Goal: Complete application form: Complete application form

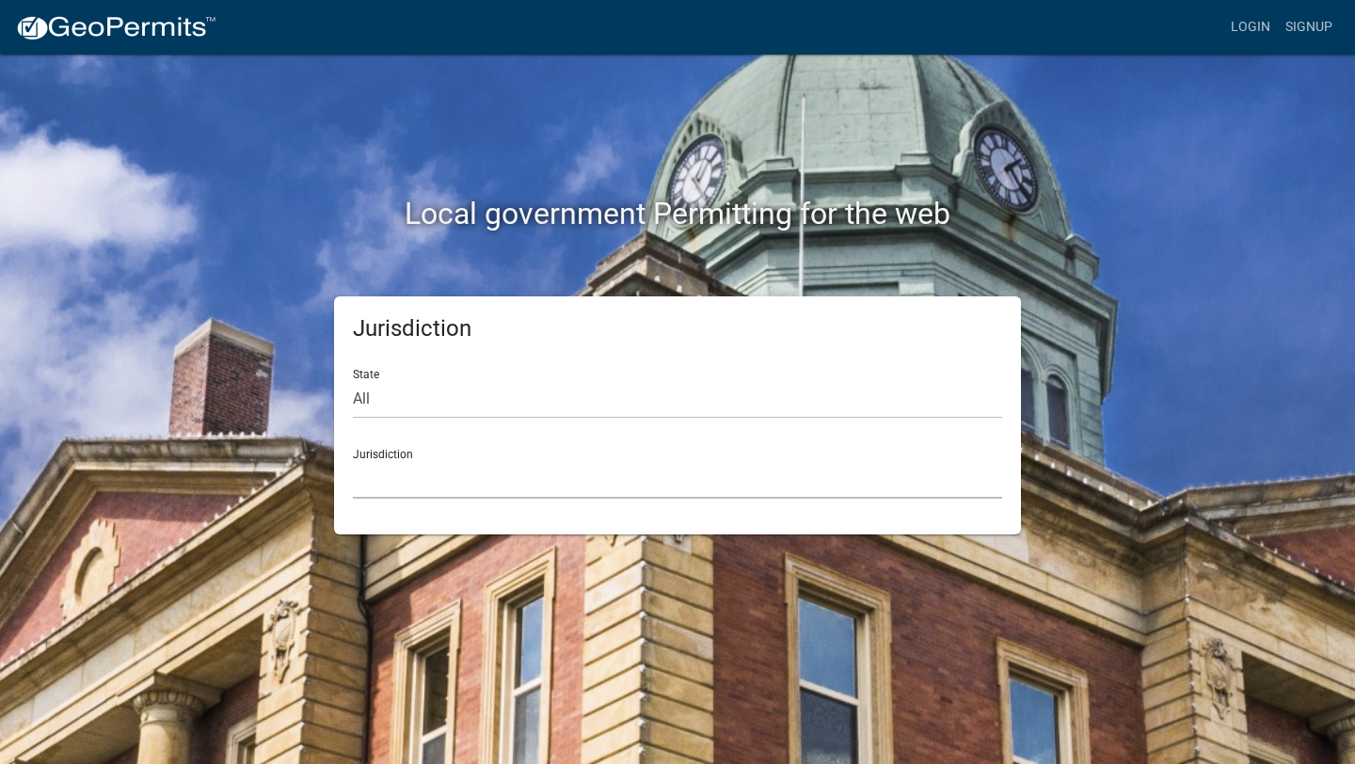
click at [449, 483] on select "Custer County, Colorado Carroll County, Georgia Cook County, Georgia Crawford C…" at bounding box center [677, 479] width 649 height 39
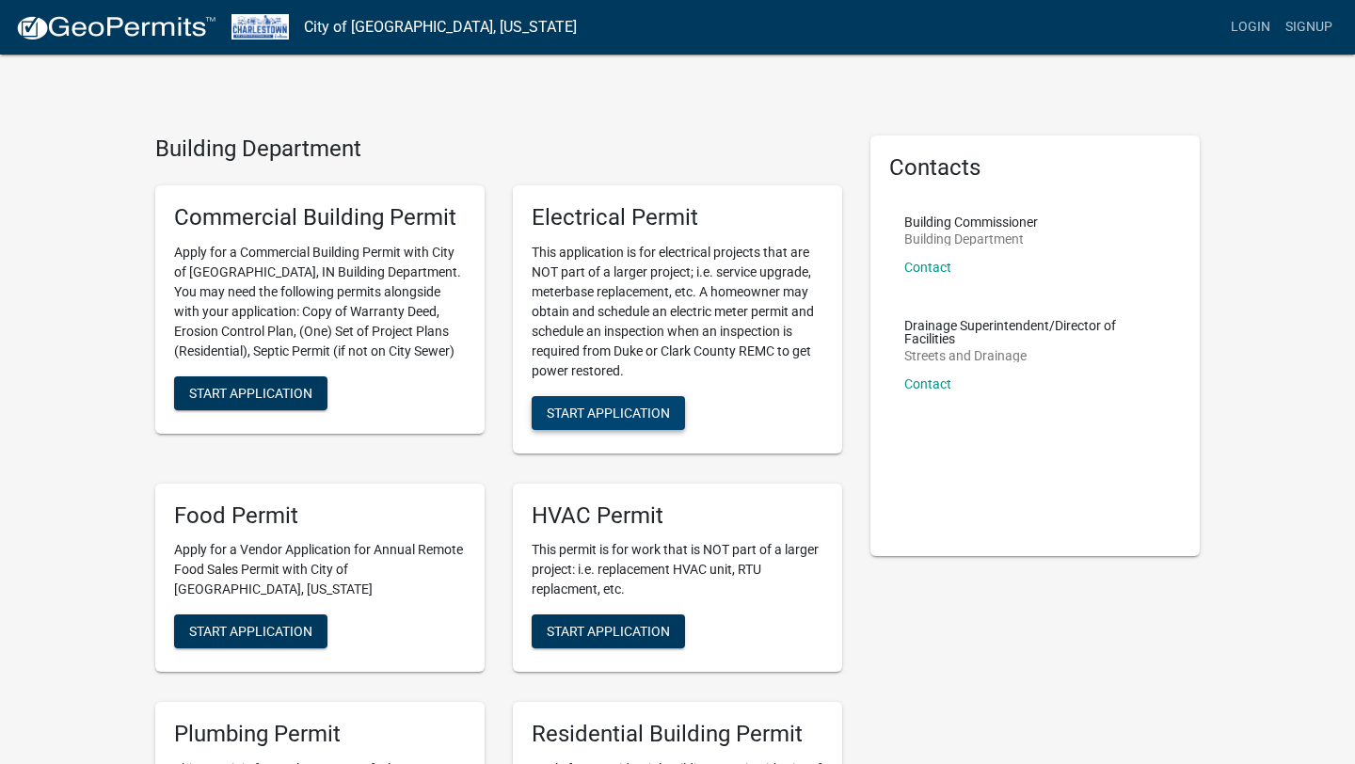
click at [630, 417] on span "Start Application" at bounding box center [608, 412] width 123 height 15
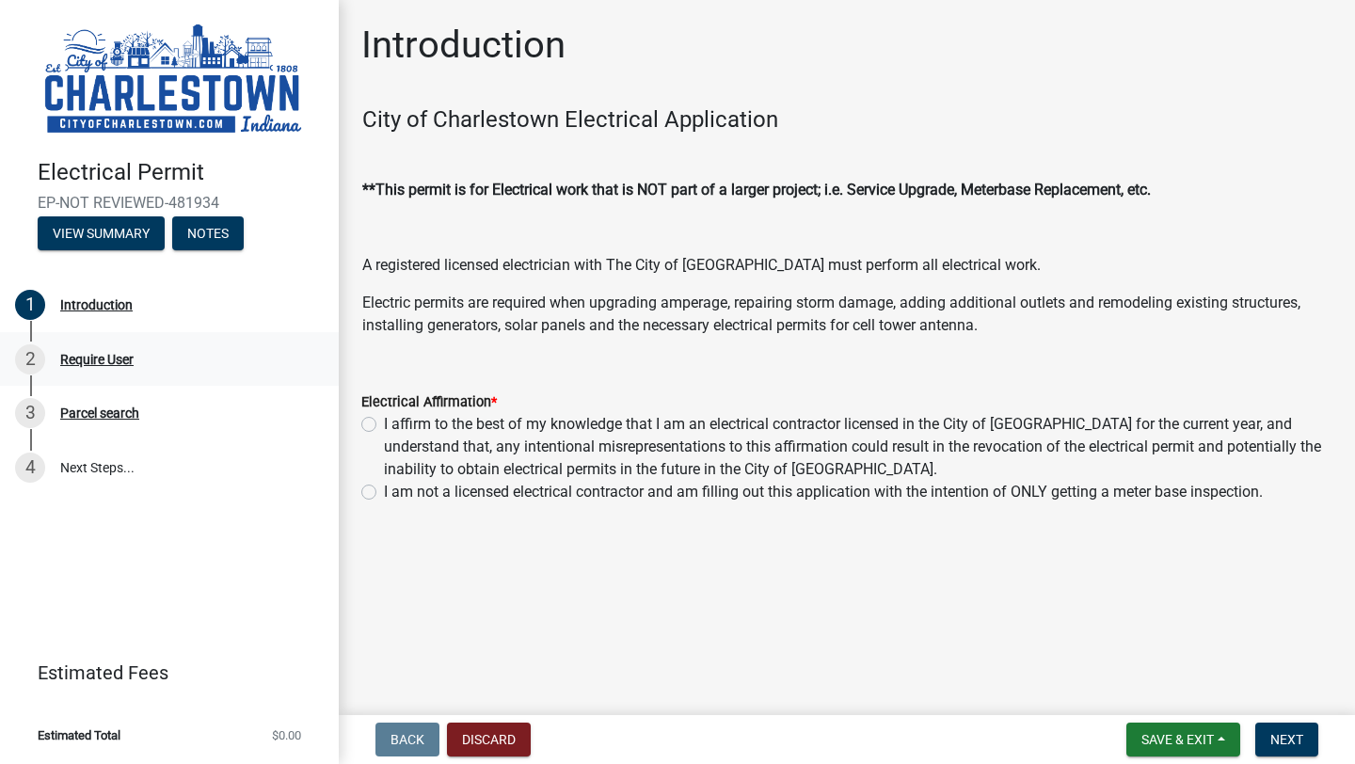
click at [103, 357] on div "Require User" at bounding box center [96, 359] width 73 height 13
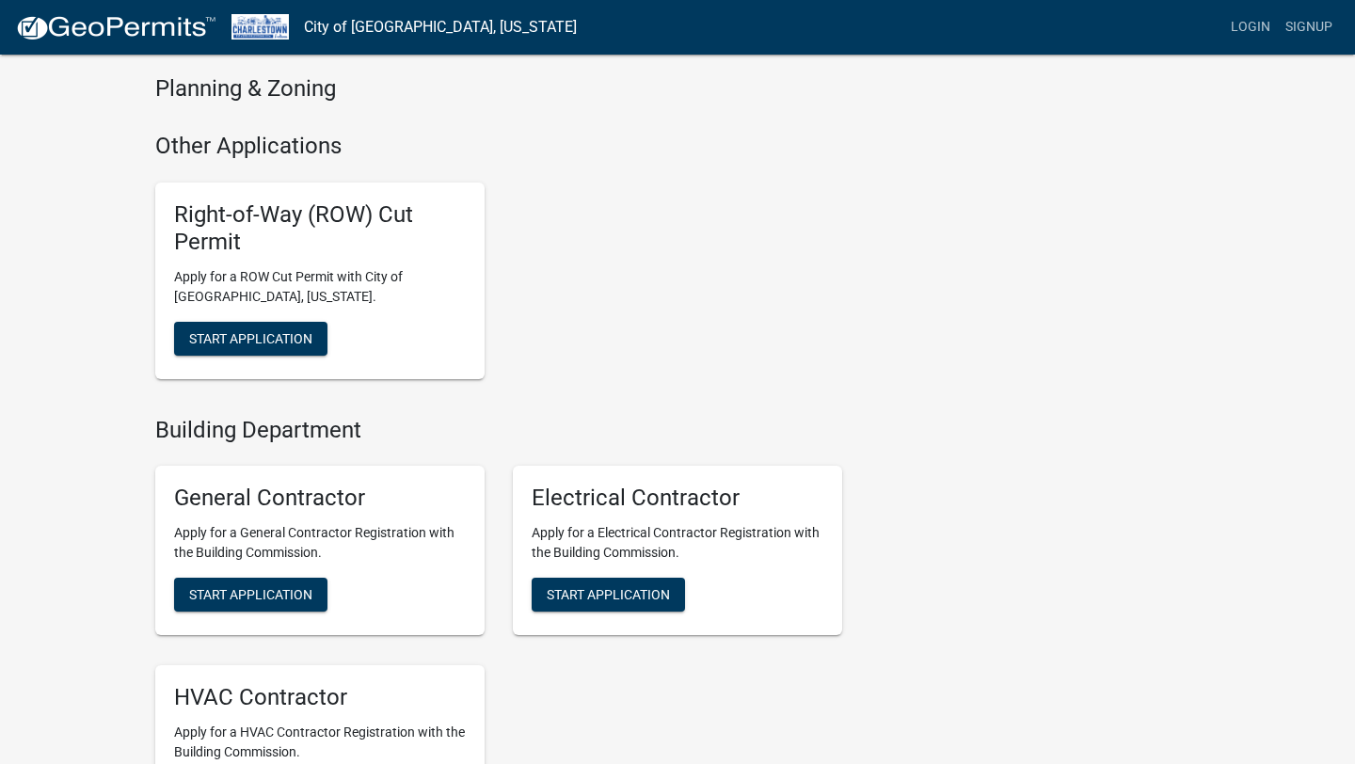
scroll to position [1396, 0]
click at [598, 591] on span "Start Application" at bounding box center [608, 593] width 123 height 15
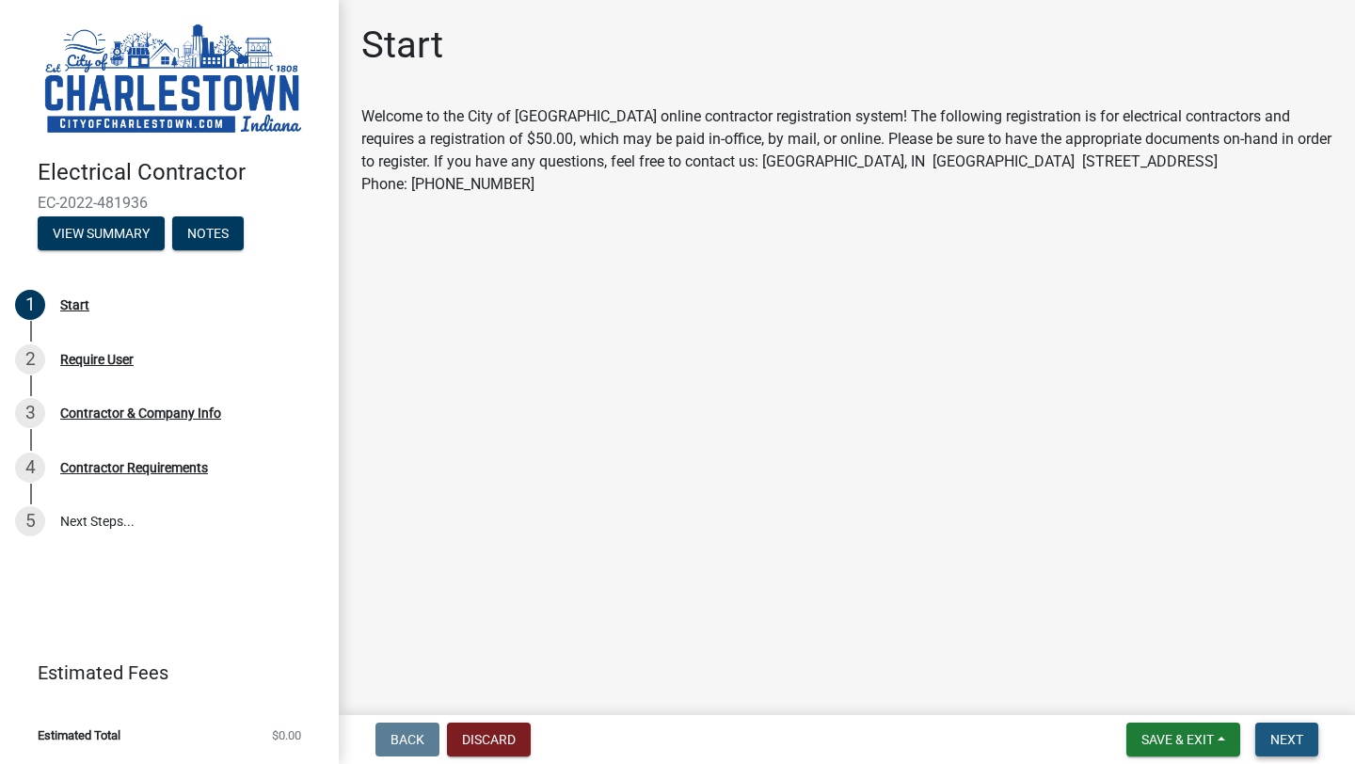
click at [1283, 739] on span "Next" at bounding box center [1286, 739] width 33 height 15
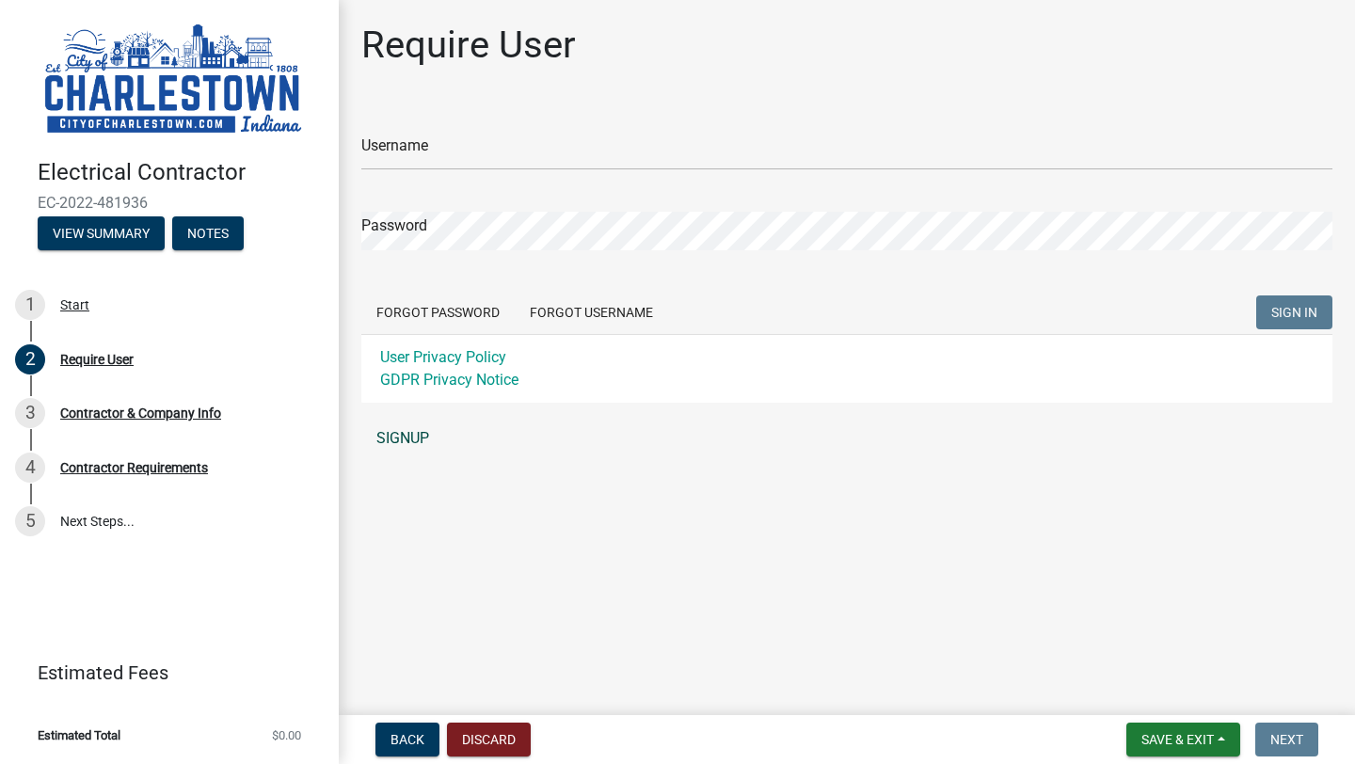
click at [402, 441] on link "SIGNUP" at bounding box center [846, 439] width 971 height 38
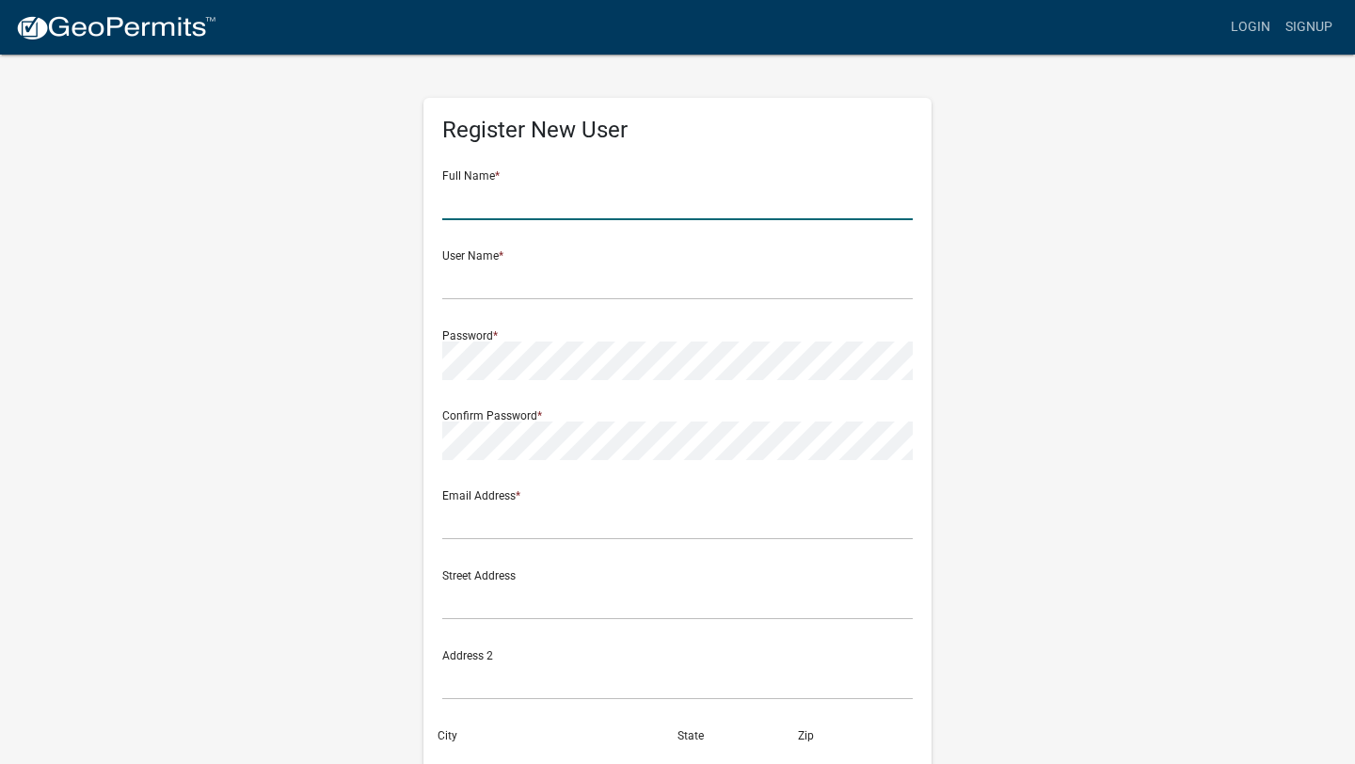
click at [536, 198] on input "text" at bounding box center [677, 201] width 470 height 39
type input "Jerry Scott Fletcher"
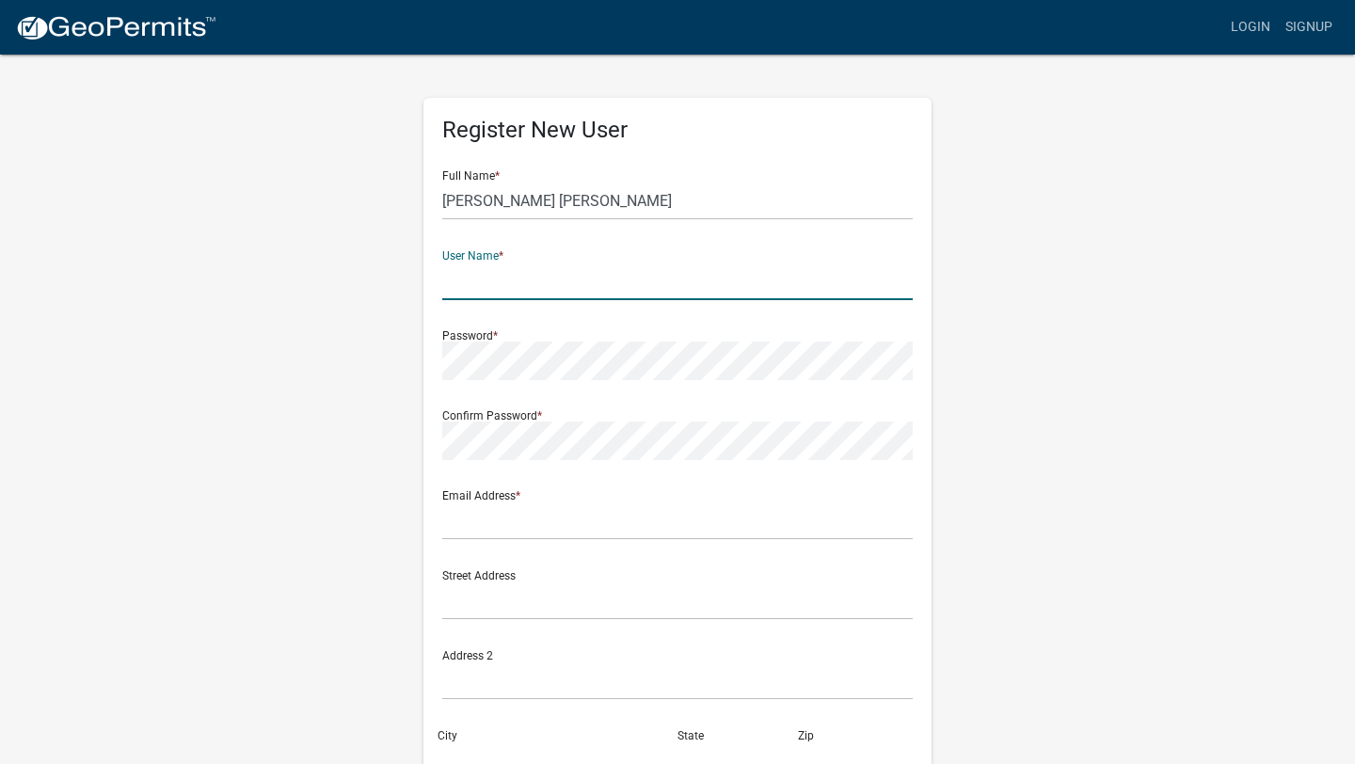
click at [463, 278] on input "text" at bounding box center [677, 281] width 470 height 39
type input "scottfletcher"
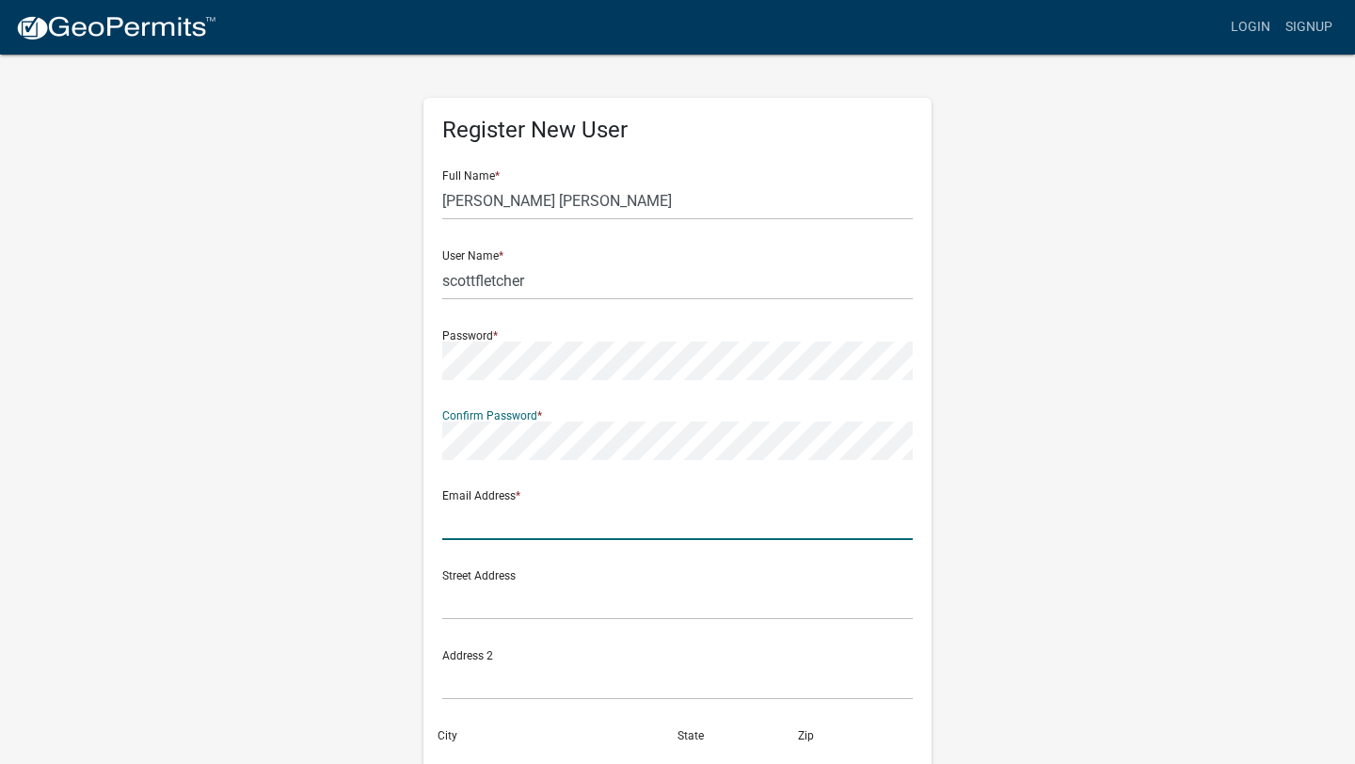
click at [472, 529] on input "text" at bounding box center [677, 520] width 470 height 39
type input "[EMAIL_ADDRESS][DOMAIN_NAME]"
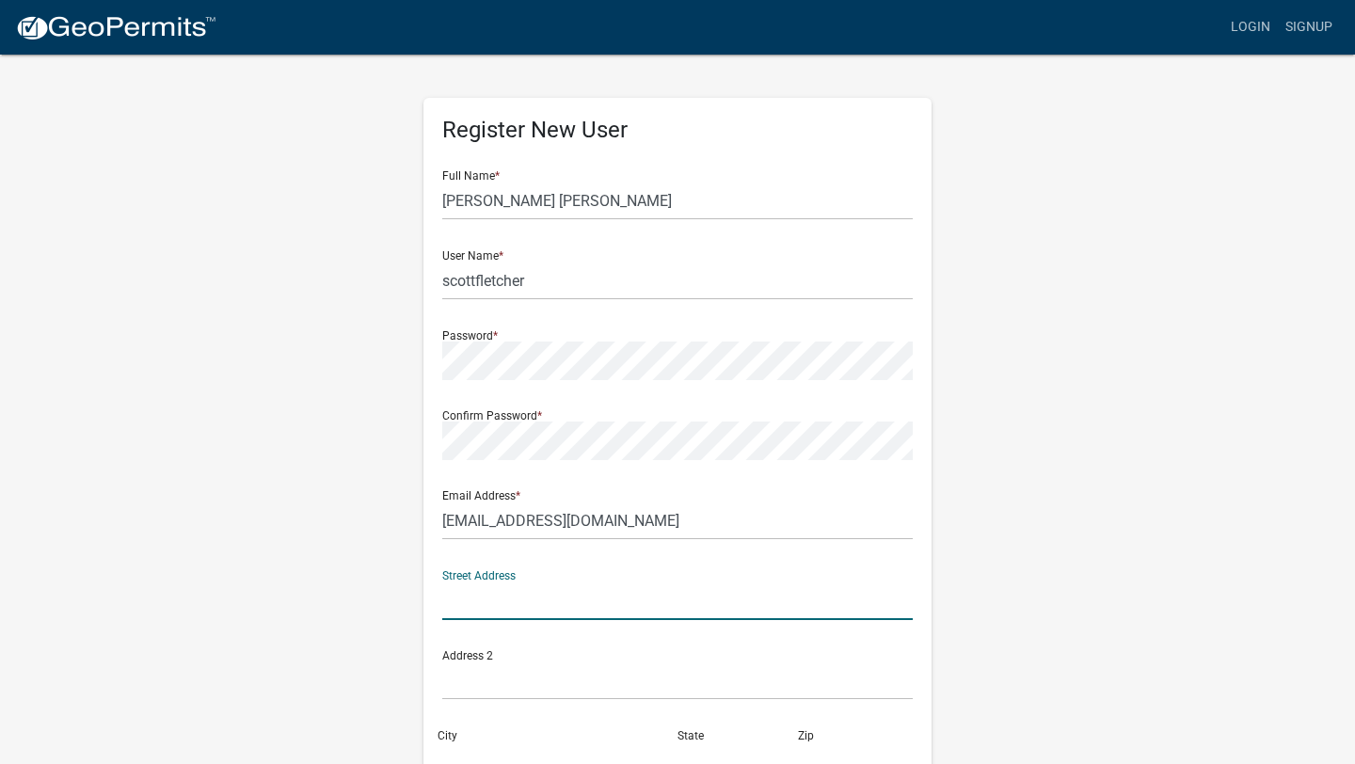
click at [456, 602] on input "text" at bounding box center [677, 600] width 470 height 39
type input "7627 [PERSON_NAME]"
type input "[GEOGRAPHIC_DATA]"
type input "KY"
type input "40228"
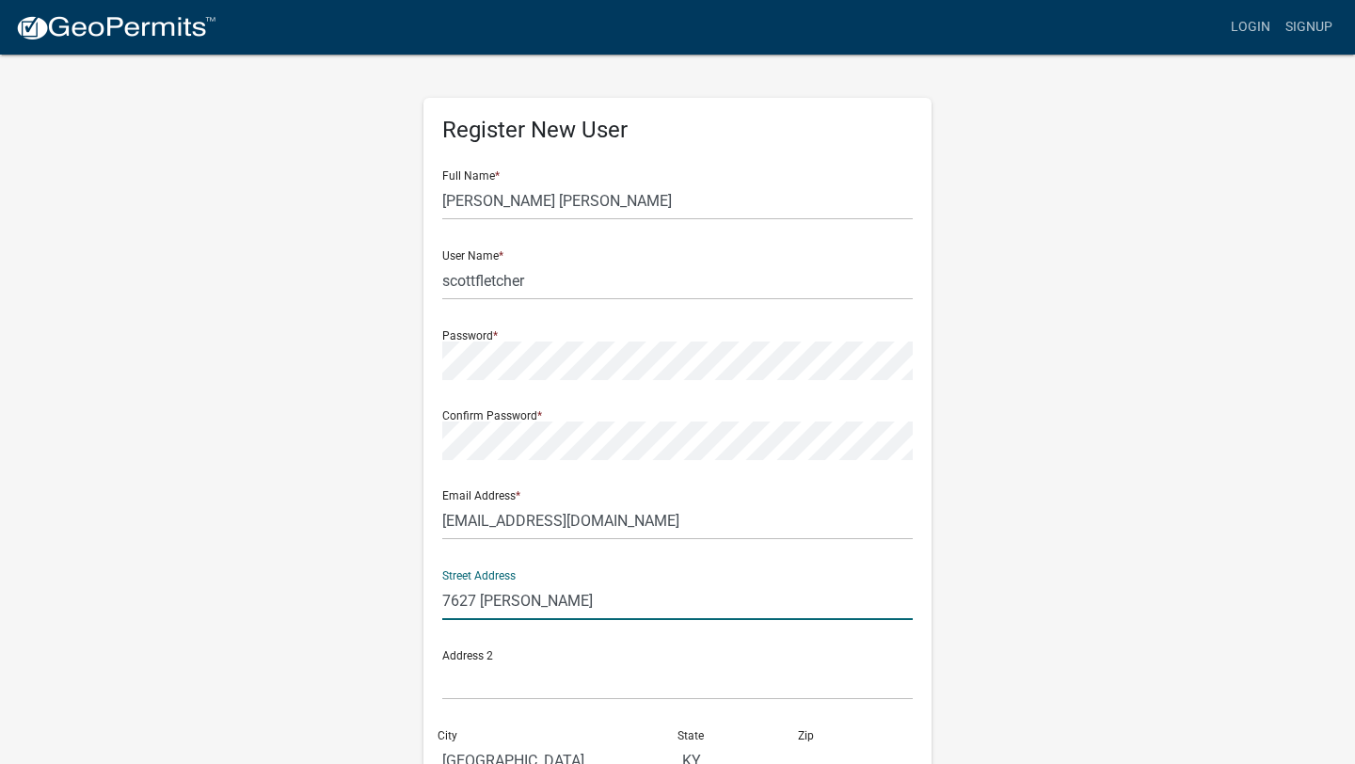
type input "5025726356"
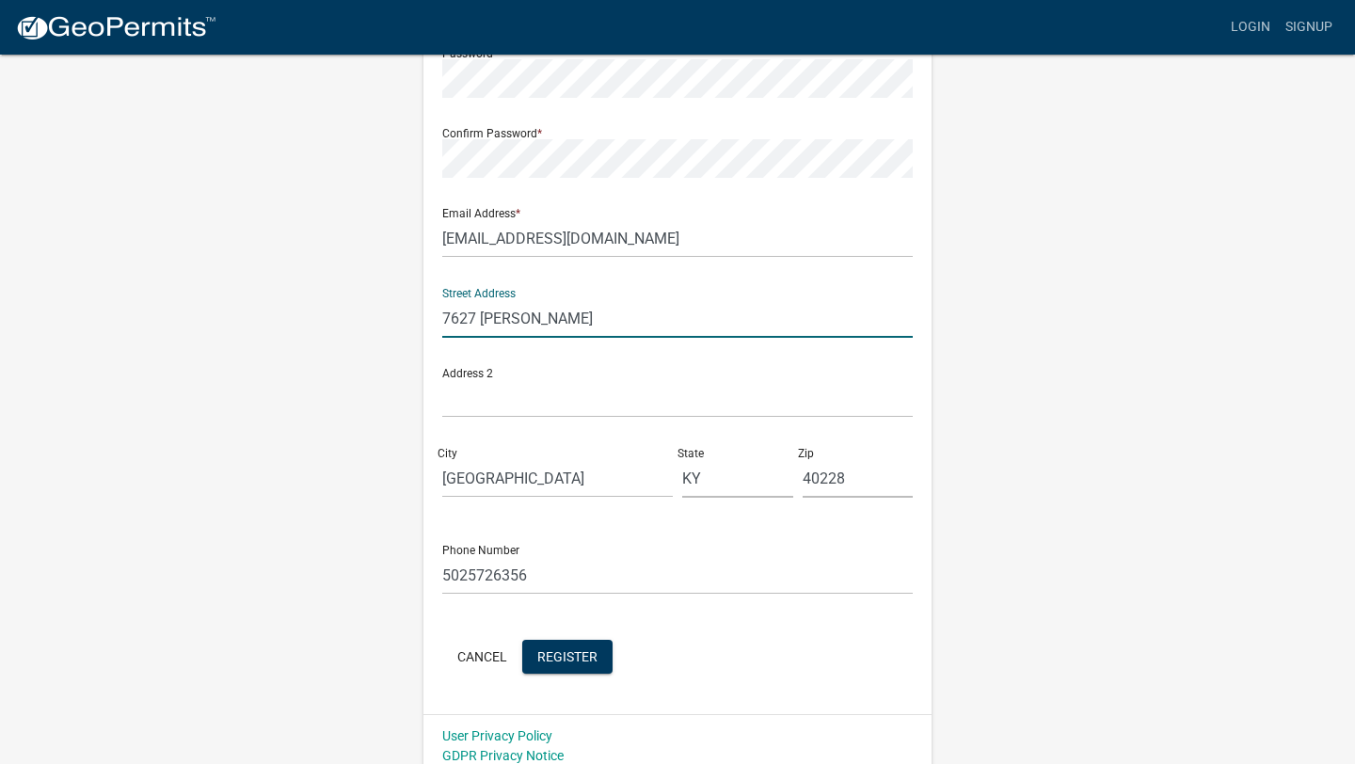
scroll to position [295, 0]
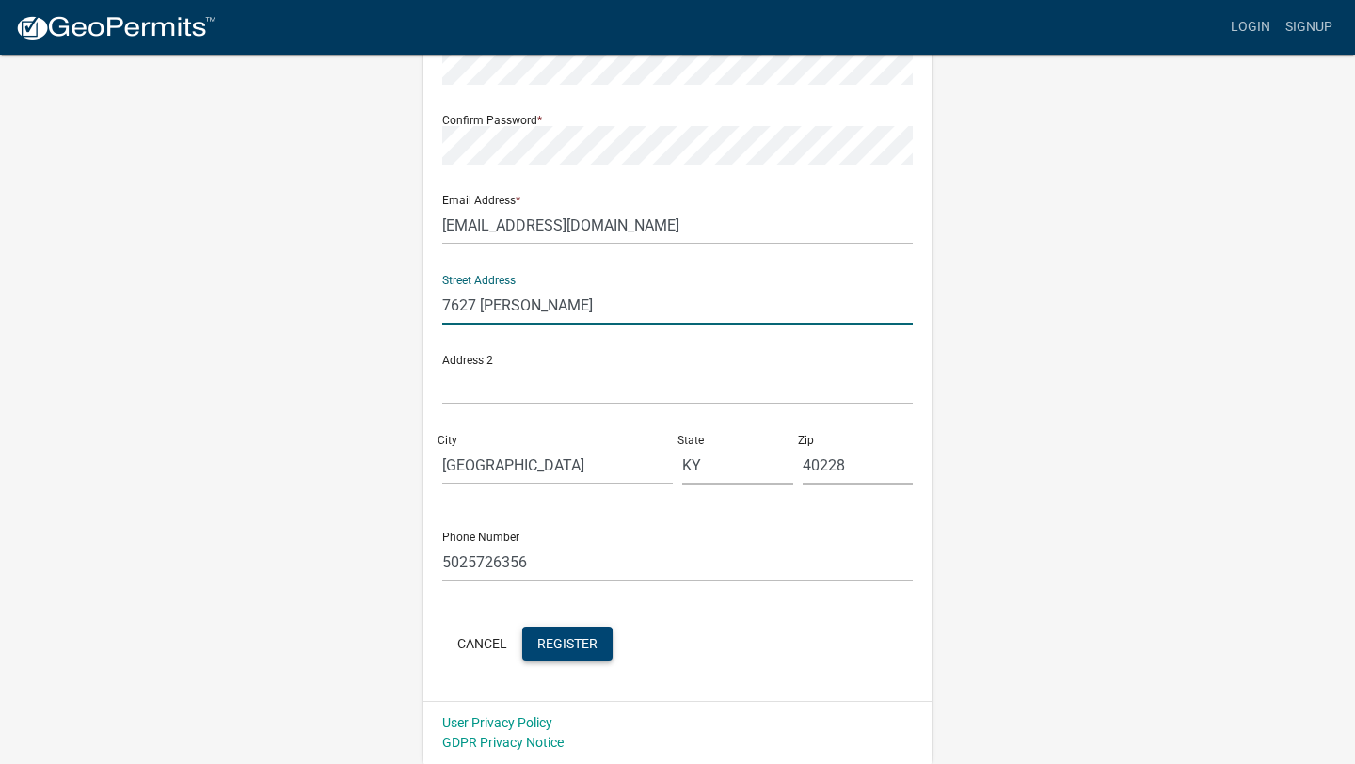
click at [584, 644] on span "Register" at bounding box center [567, 642] width 60 height 15
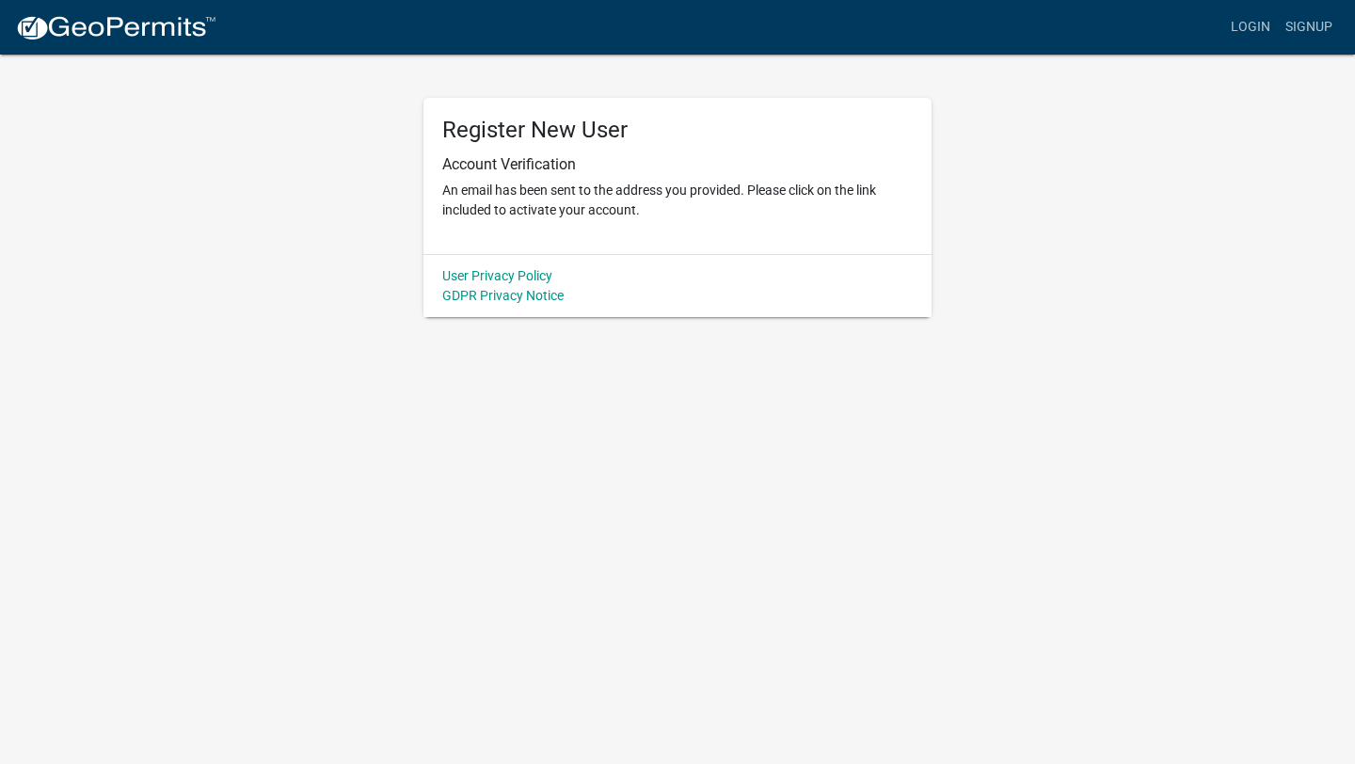
scroll to position [0, 0]
click at [1259, 34] on link "Login" at bounding box center [1250, 27] width 55 height 36
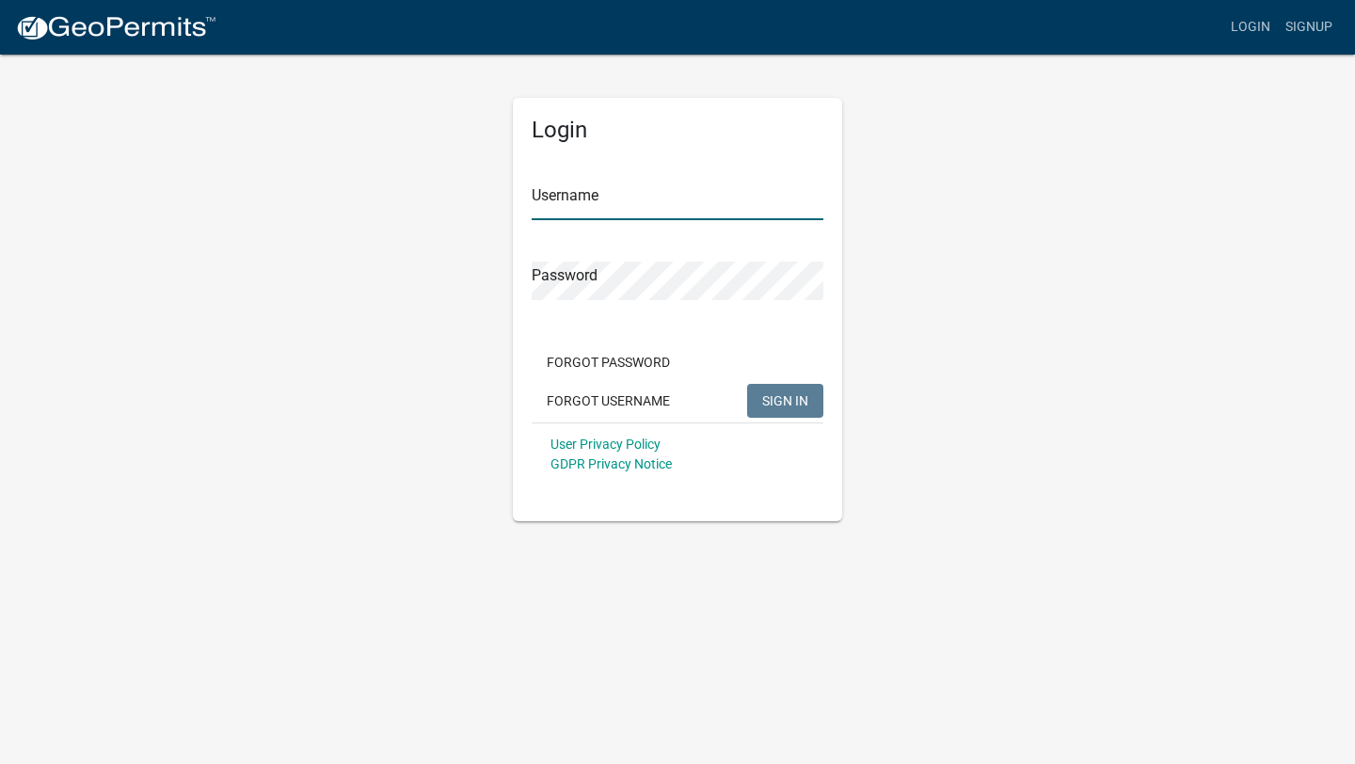
click at [758, 199] on input "Username" at bounding box center [678, 201] width 292 height 39
click at [788, 410] on button "SIGN IN" at bounding box center [785, 401] width 76 height 34
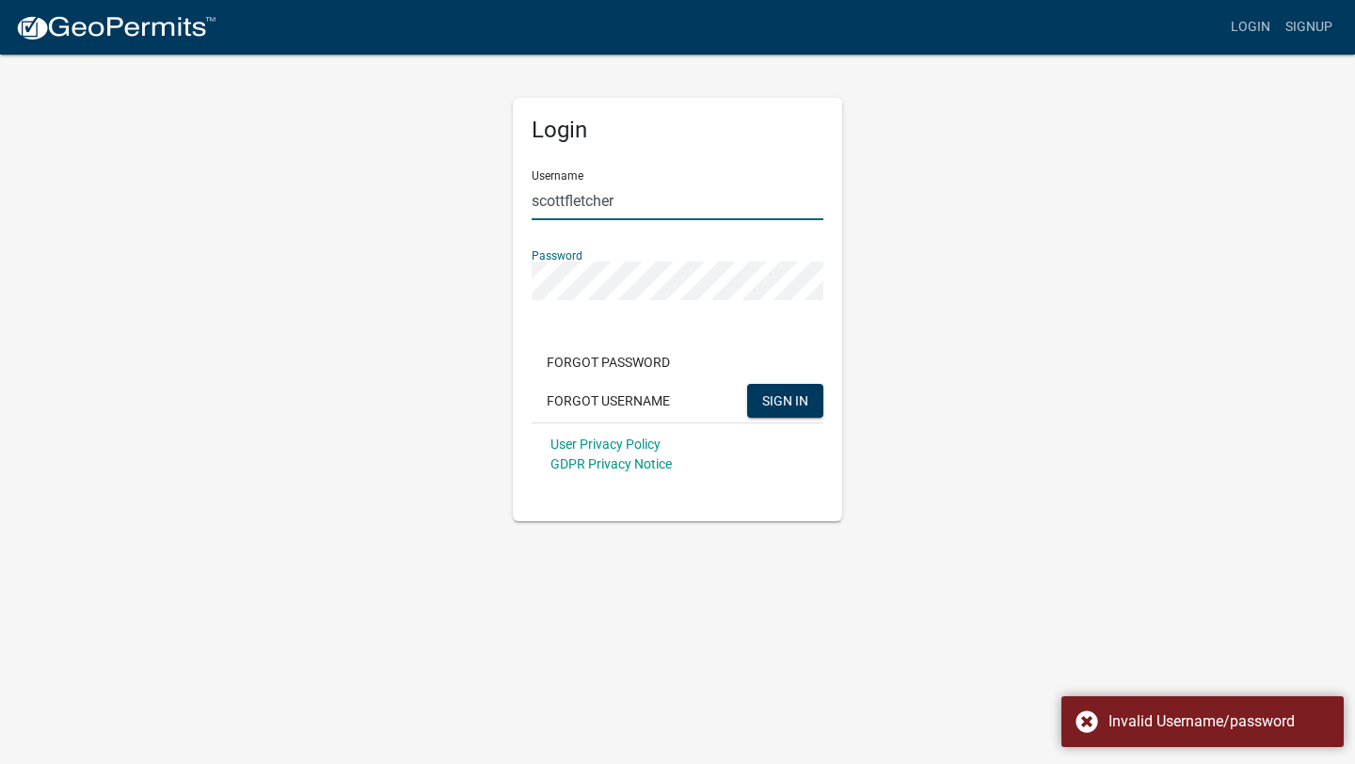
click at [670, 202] on input "scottfletcher" at bounding box center [678, 201] width 292 height 39
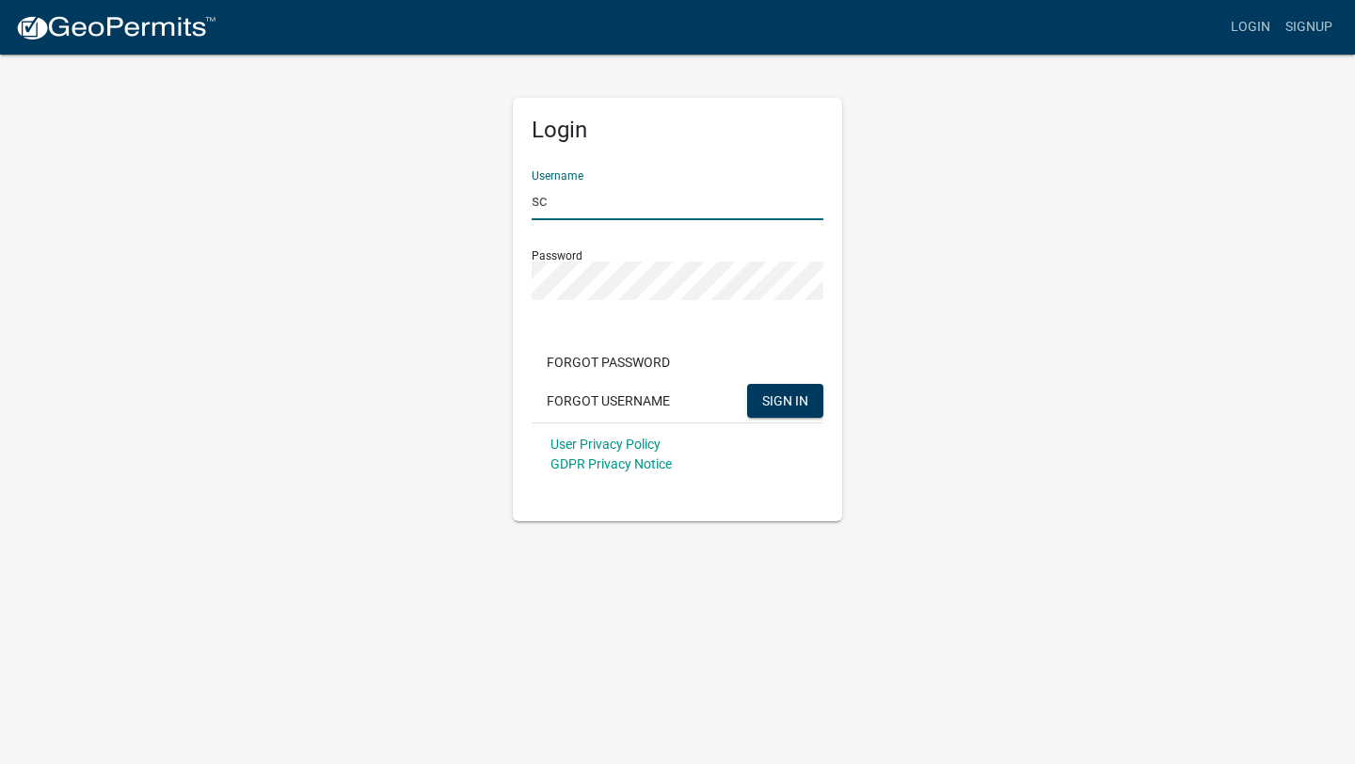
type input "s"
type input "scottfletcher"
click at [799, 399] on span "SIGN IN" at bounding box center [785, 399] width 46 height 15
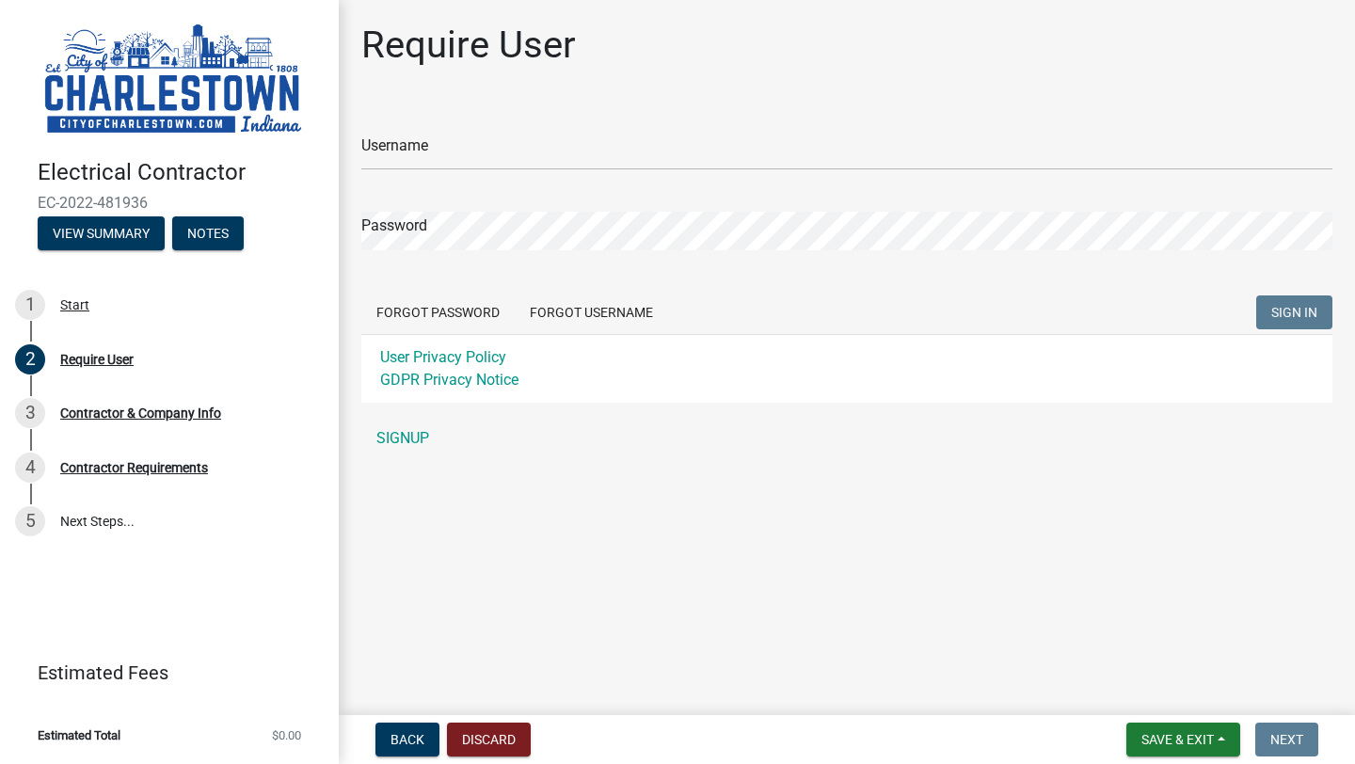
click at [478, 127] on div "Username" at bounding box center [846, 137] width 971 height 65
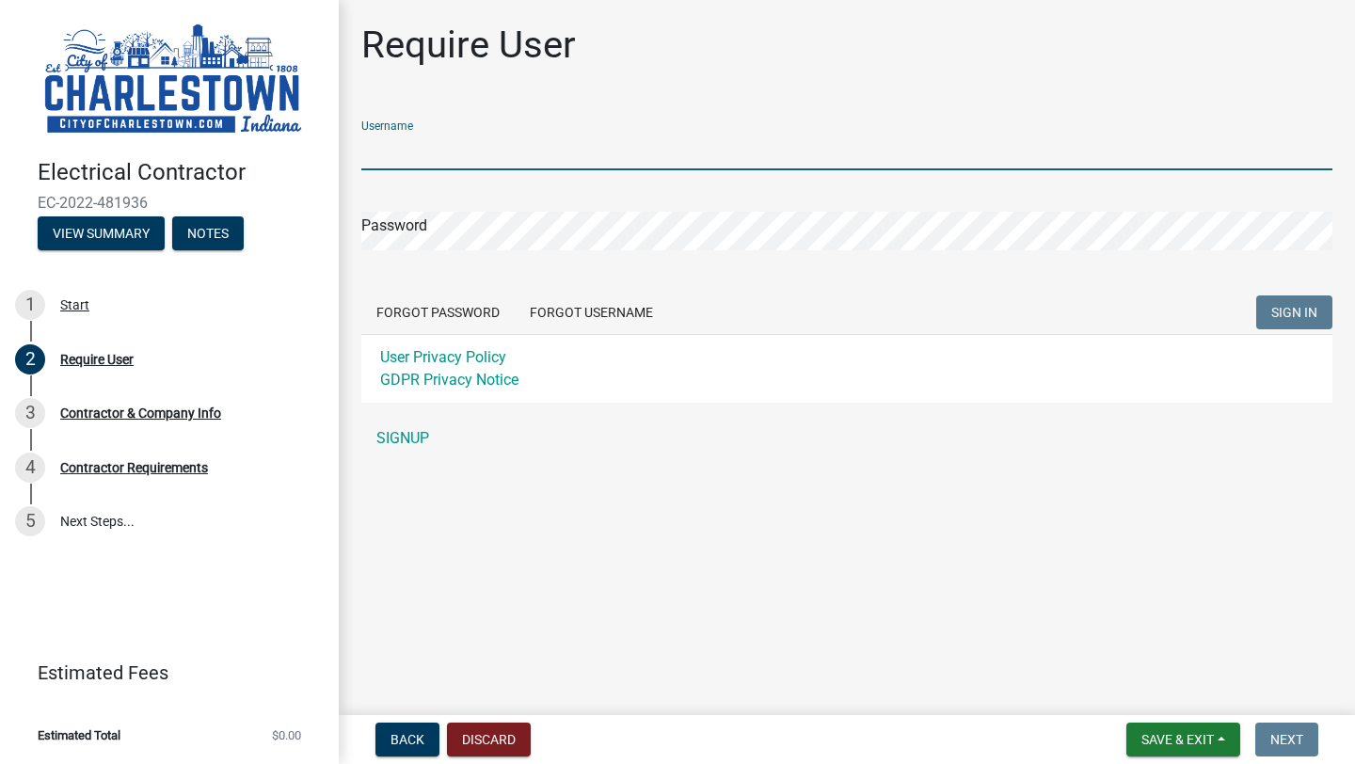
click at [455, 152] on input "Username" at bounding box center [846, 151] width 971 height 39
type input "scottfletcher"
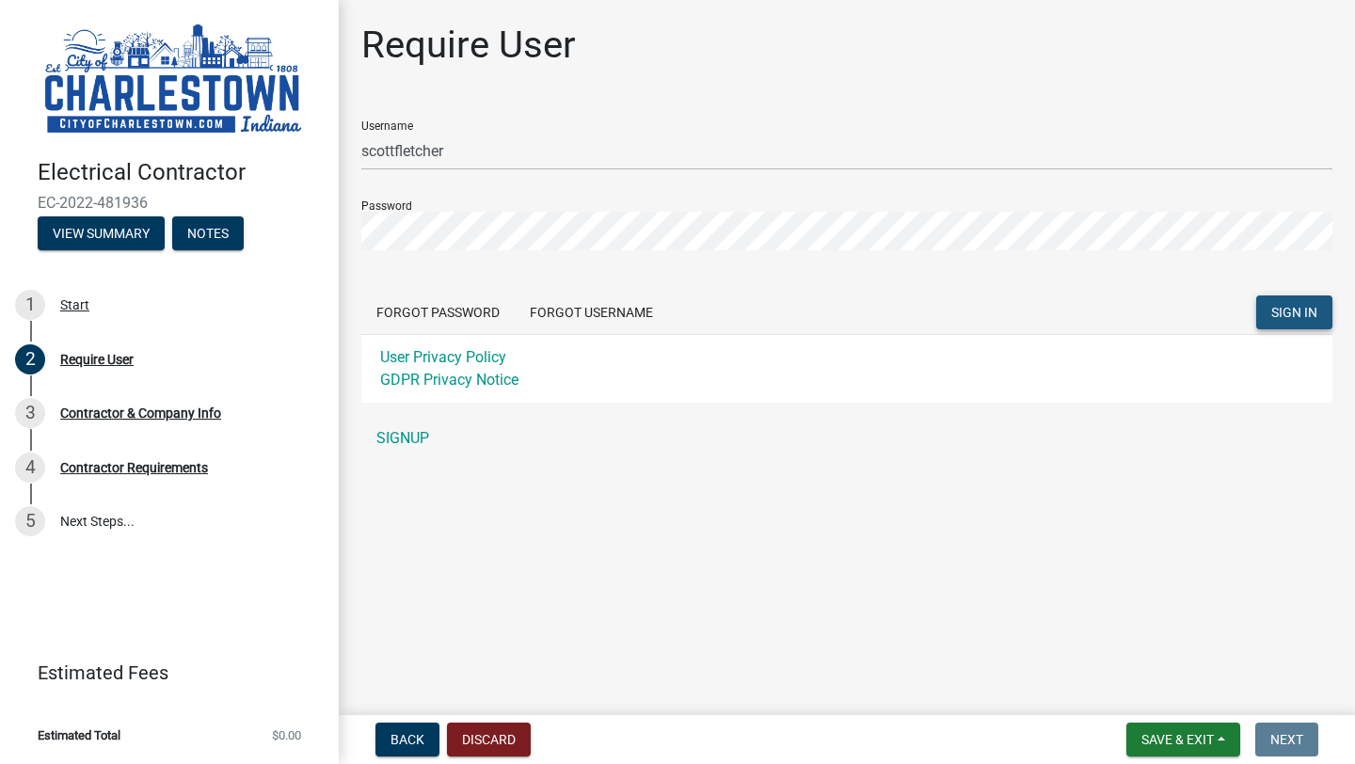
click at [1297, 298] on button "SIGN IN" at bounding box center [1294, 312] width 76 height 34
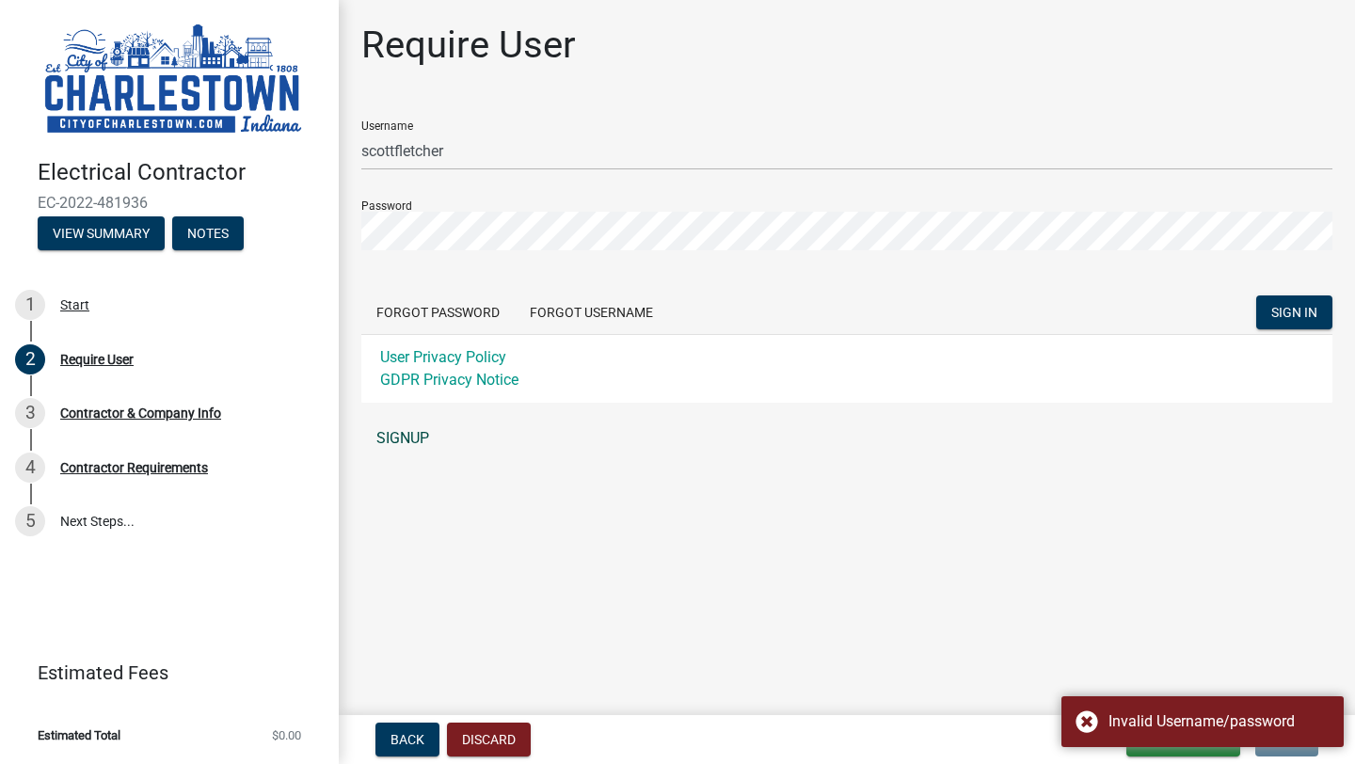
click at [421, 442] on link "SIGNUP" at bounding box center [846, 439] width 971 height 38
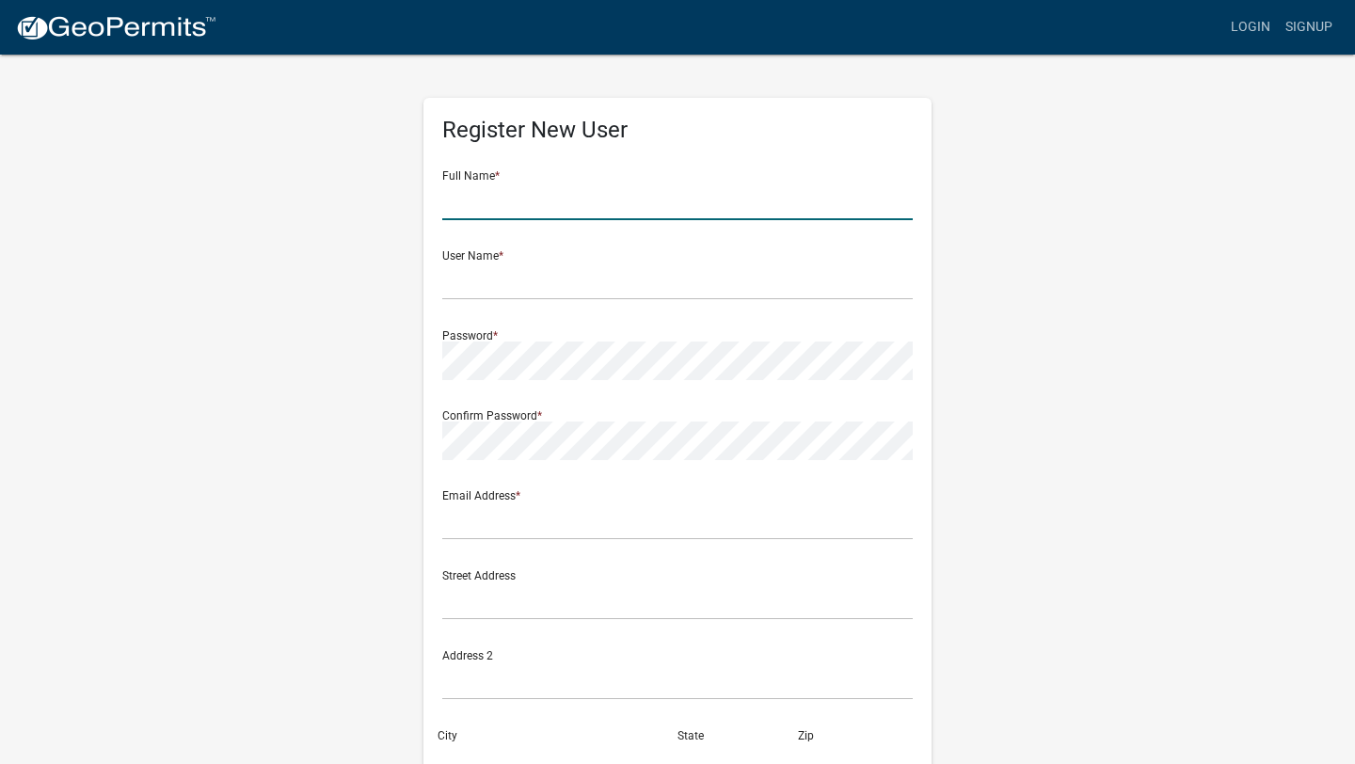
click at [547, 200] on input "text" at bounding box center [677, 201] width 470 height 39
type input "Jerry Scott Fletcher"
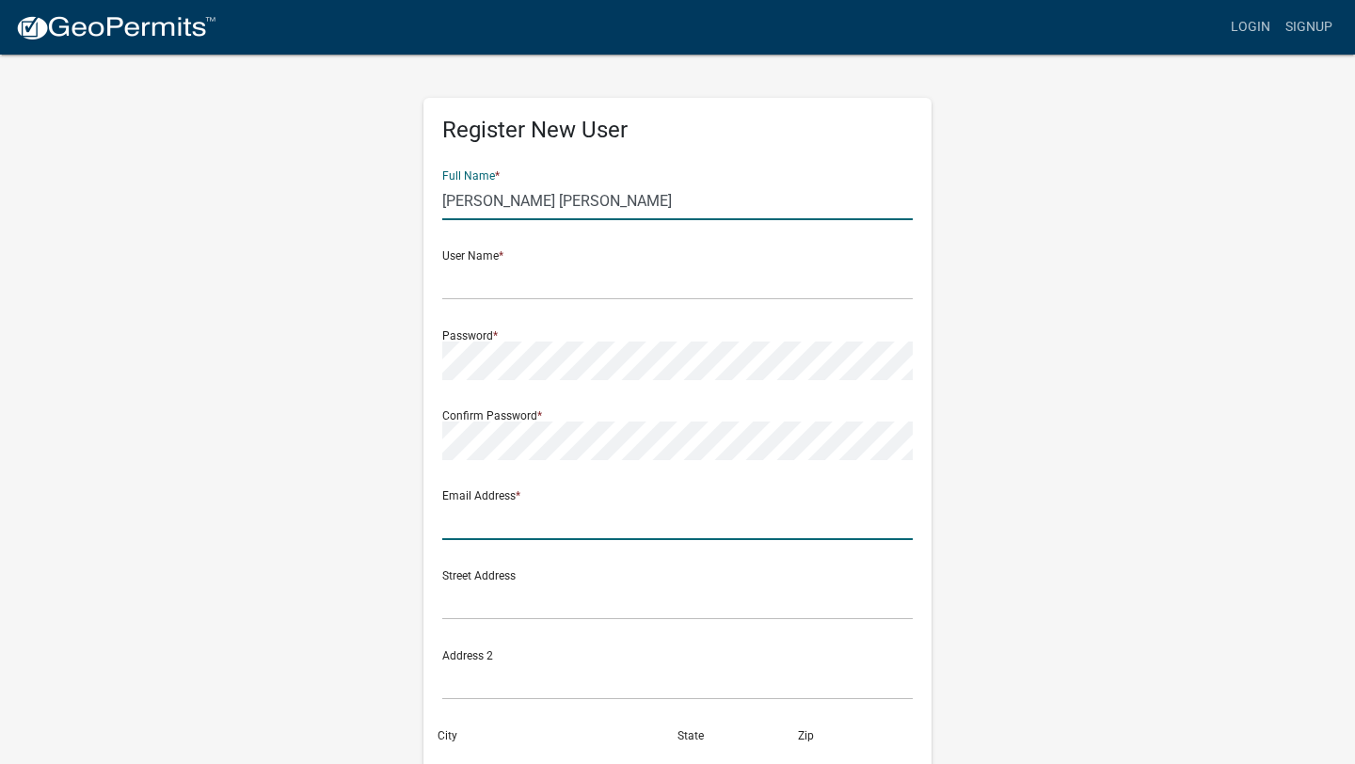
type input "[EMAIL_ADDRESS][DOMAIN_NAME]"
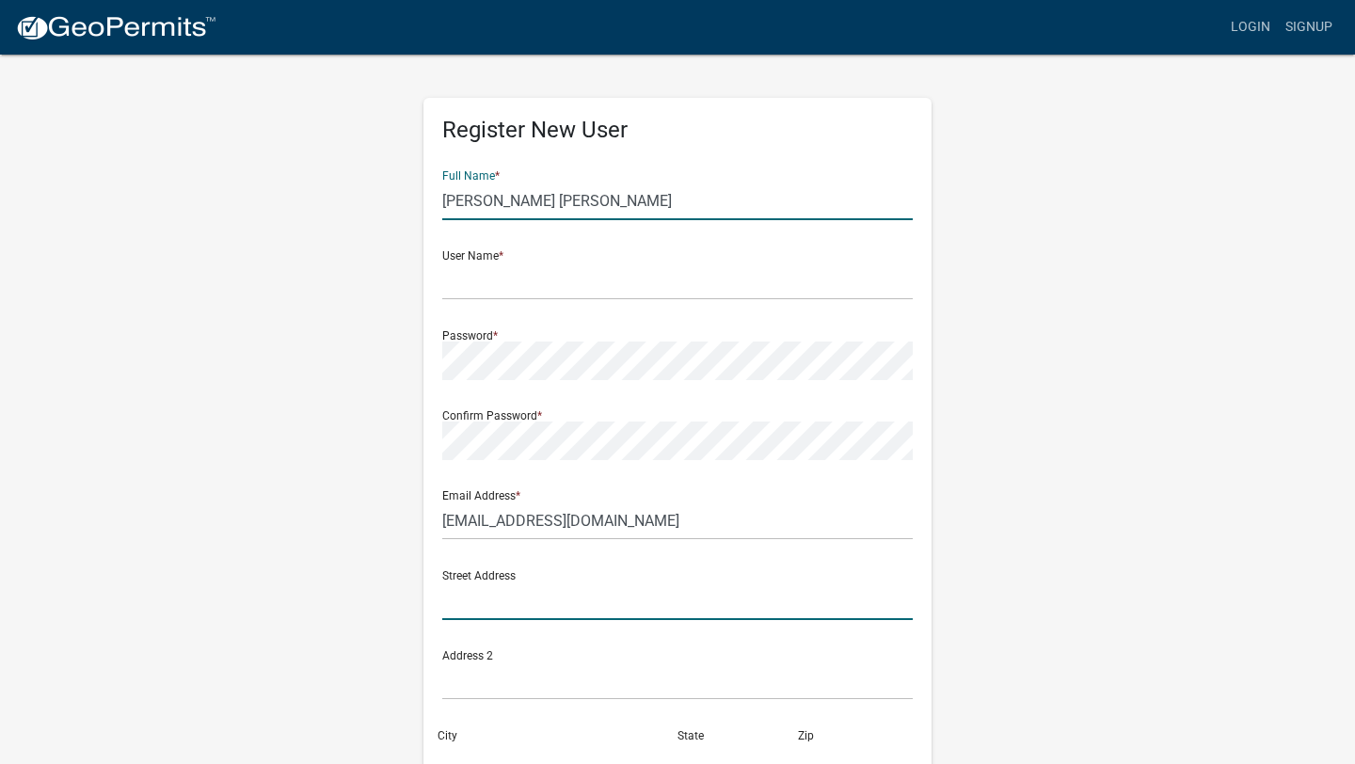
type input "7627 [PERSON_NAME]"
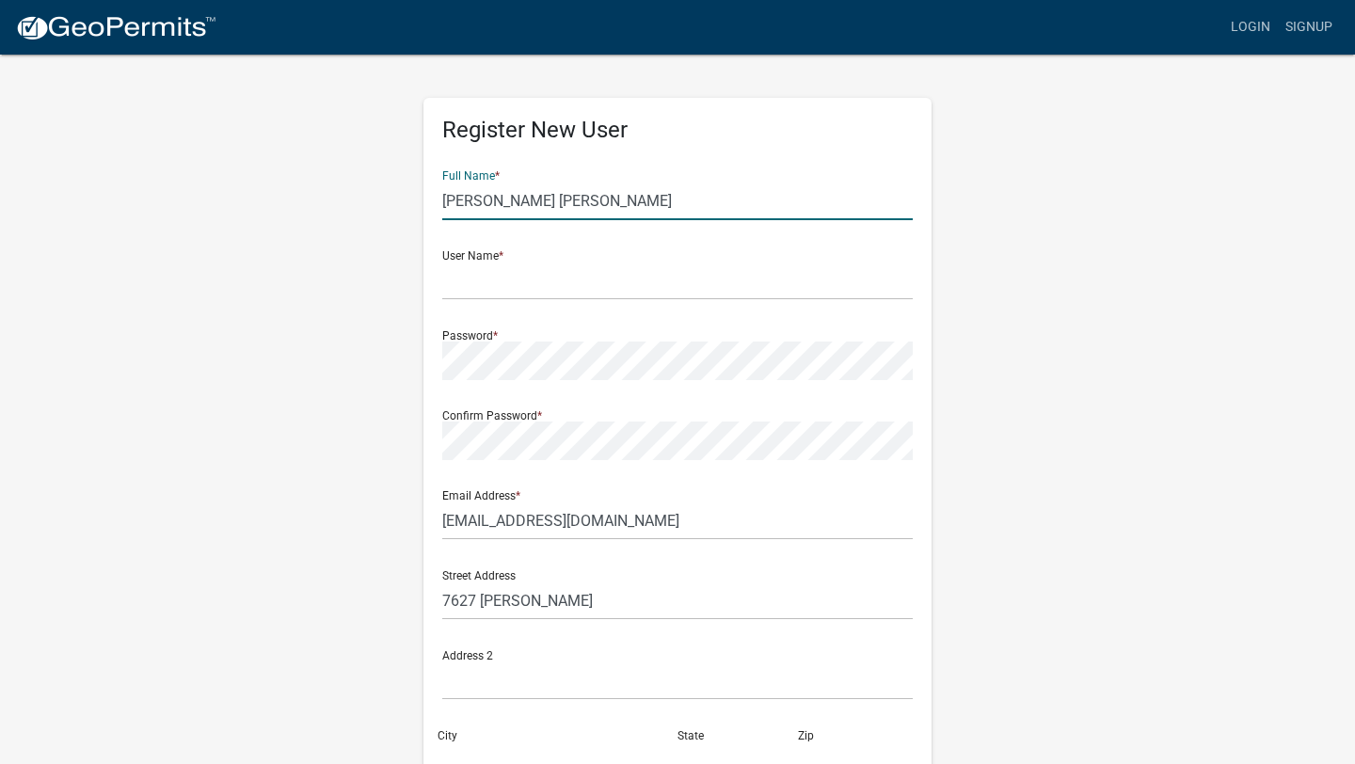
type input "[GEOGRAPHIC_DATA]"
type input "KY"
type input "40228"
type input "5025726356"
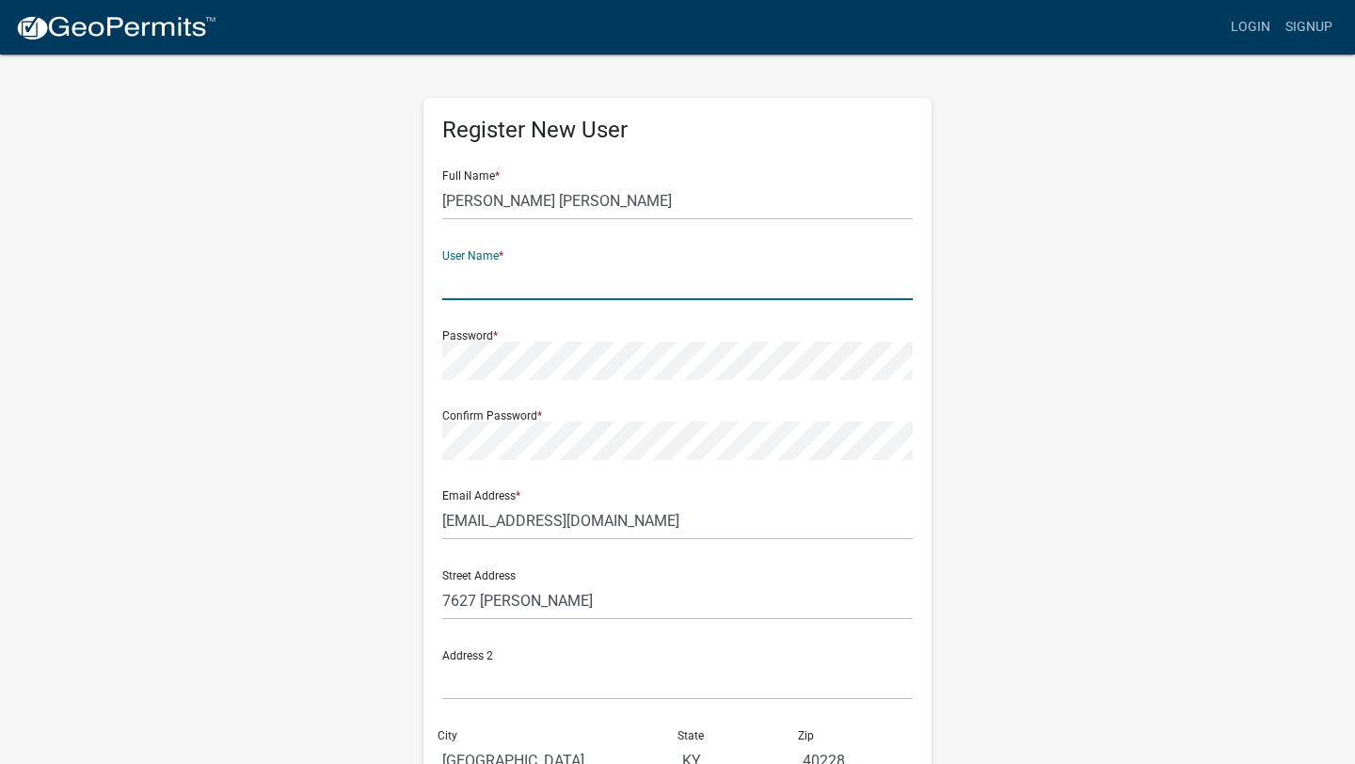
click at [592, 284] on input "text" at bounding box center [677, 281] width 470 height 39
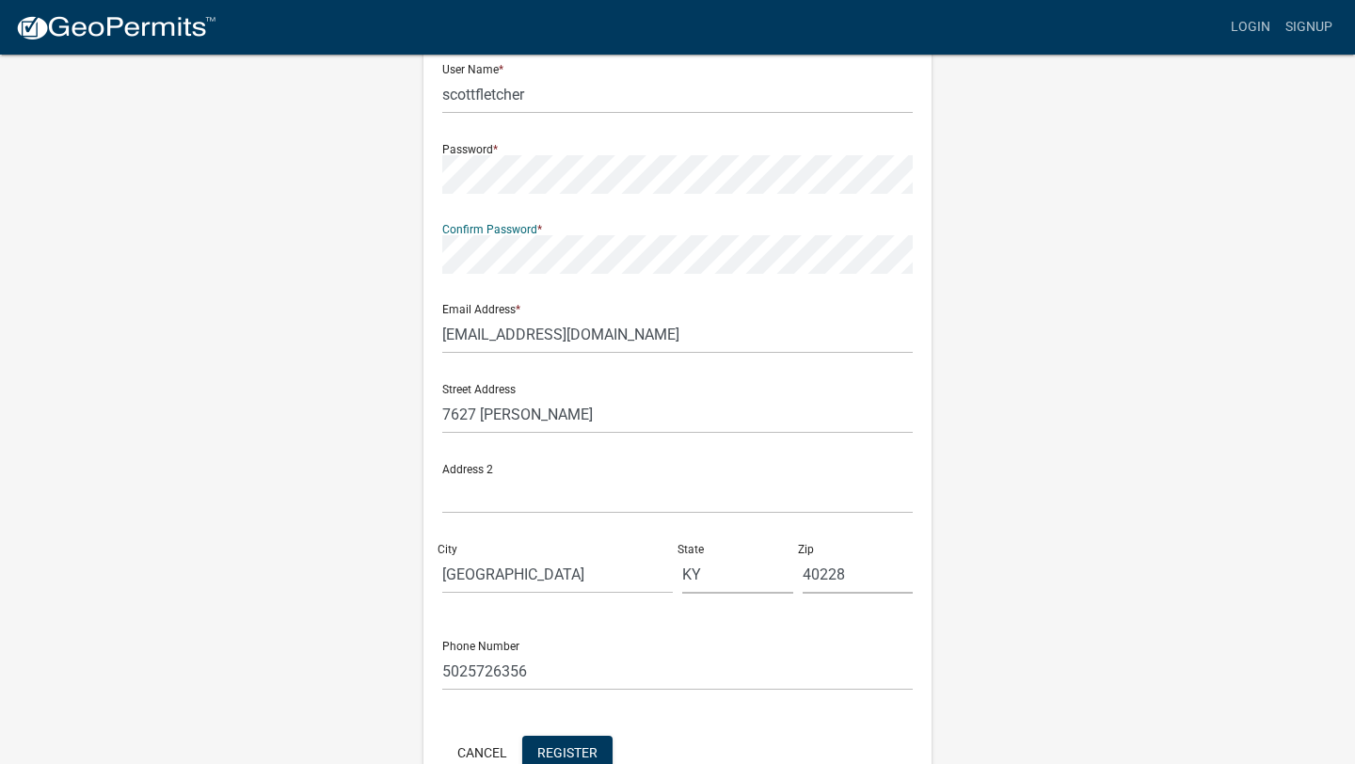
scroll to position [295, 0]
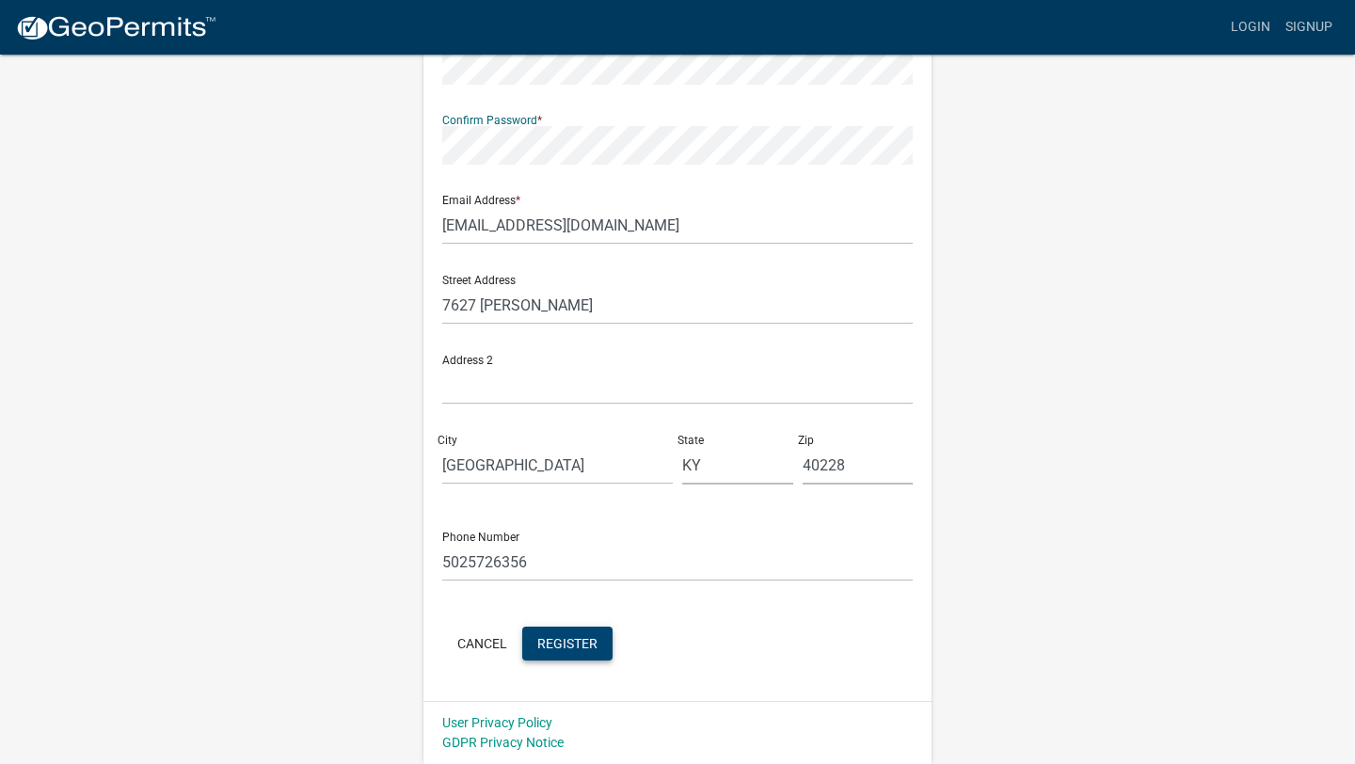
click at [561, 642] on span "Register" at bounding box center [567, 642] width 60 height 15
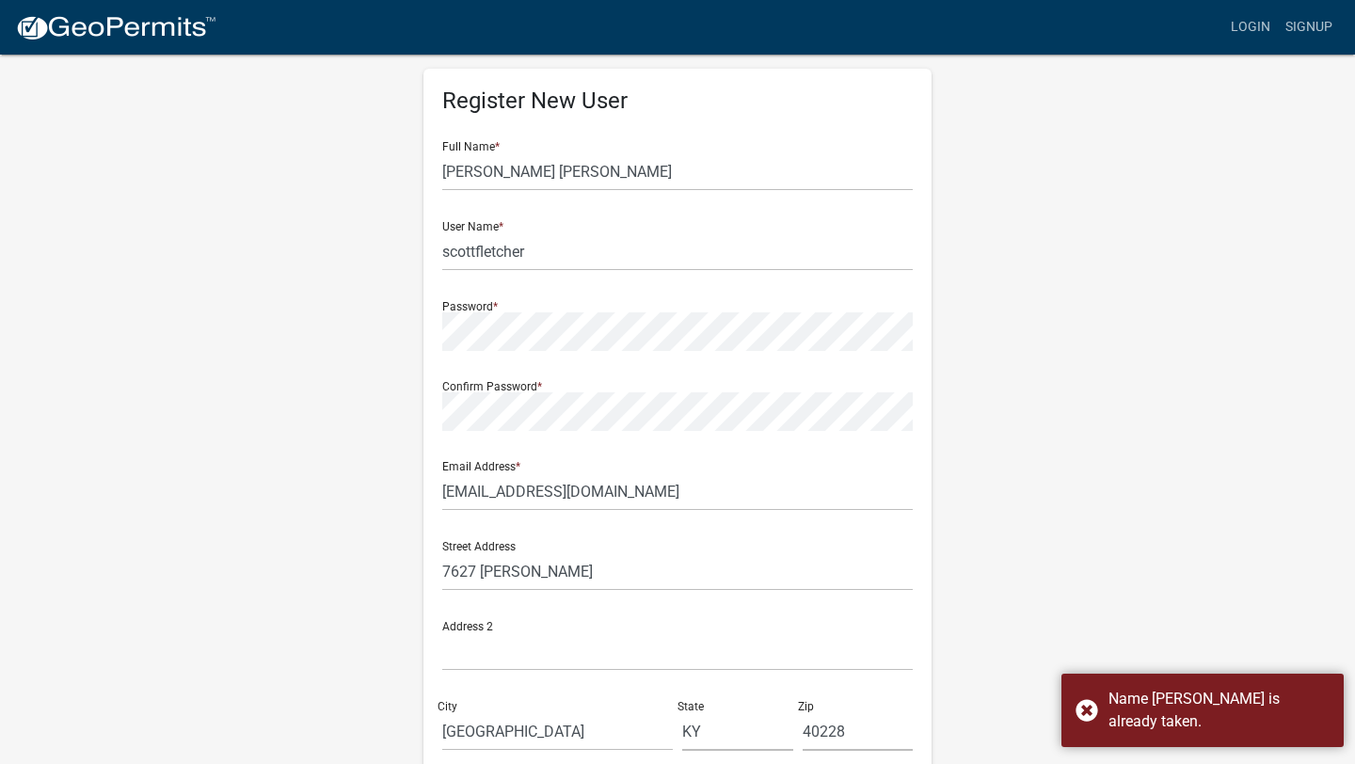
scroll to position [26, 0]
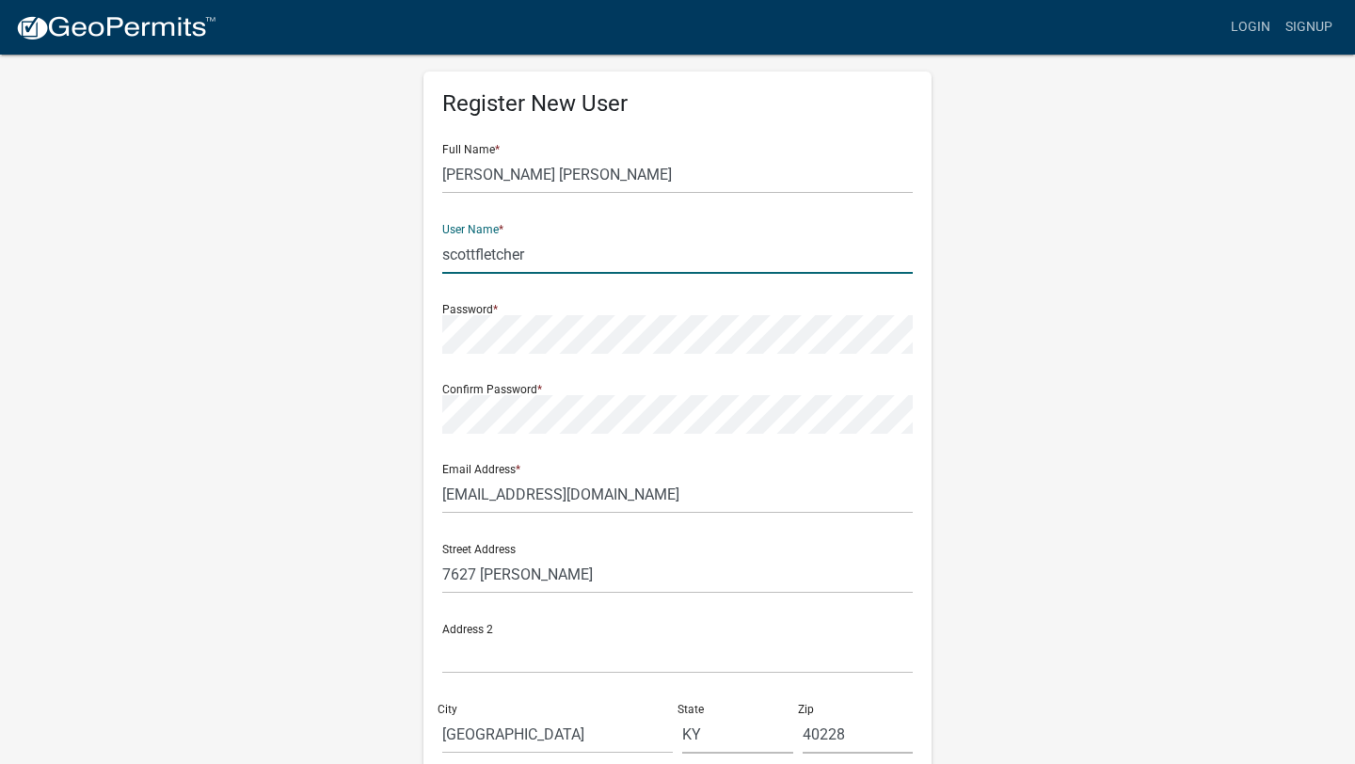
click at [533, 252] on input "scottfletcher" at bounding box center [677, 254] width 470 height 39
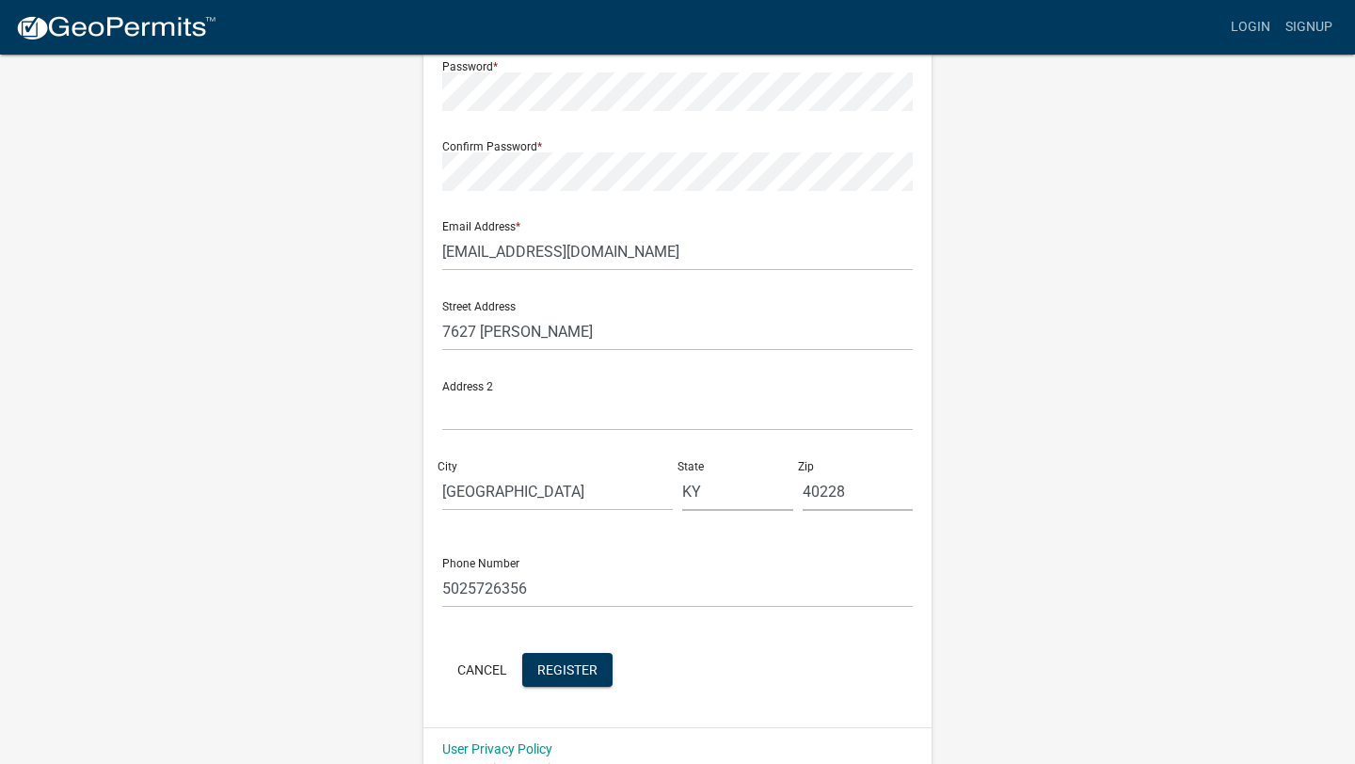
scroll to position [295, 0]
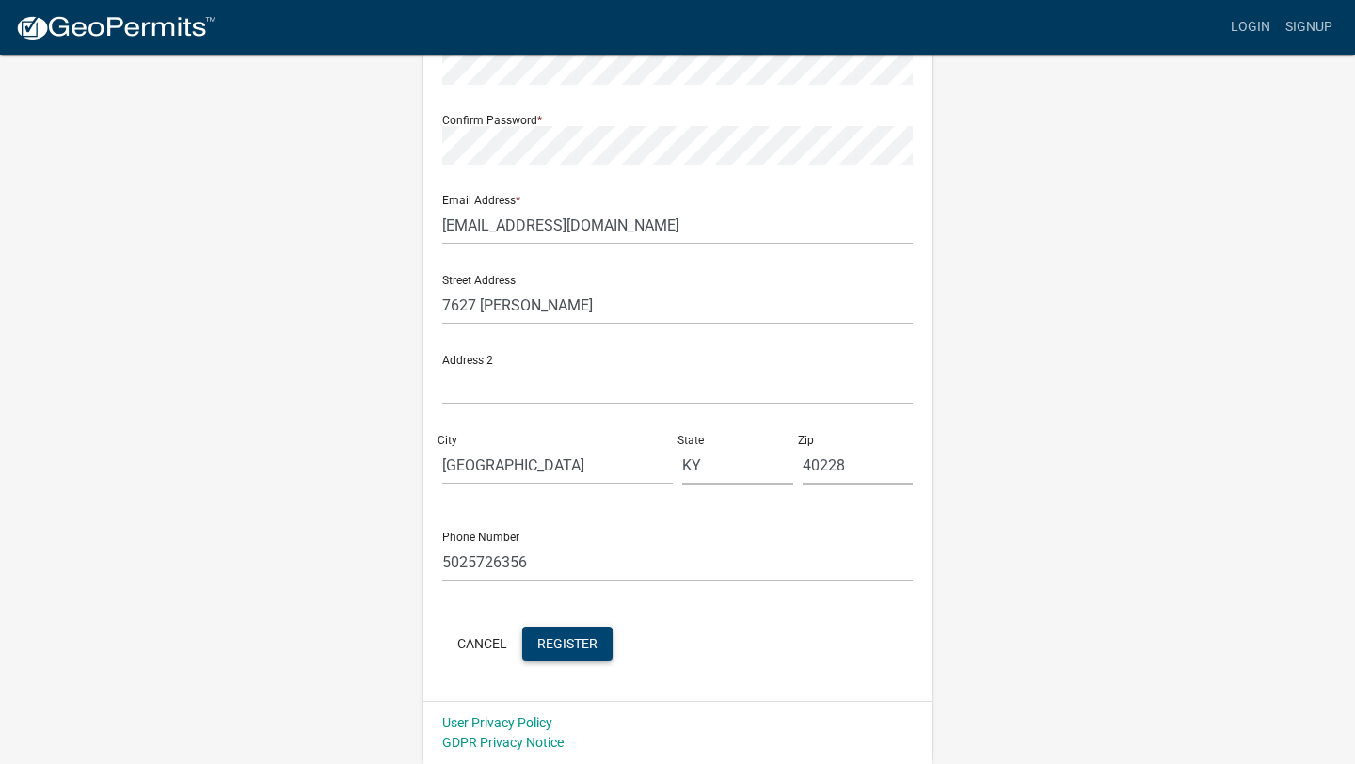
type input "scottfletcher502"
click at [558, 635] on span "Register" at bounding box center [567, 642] width 60 height 15
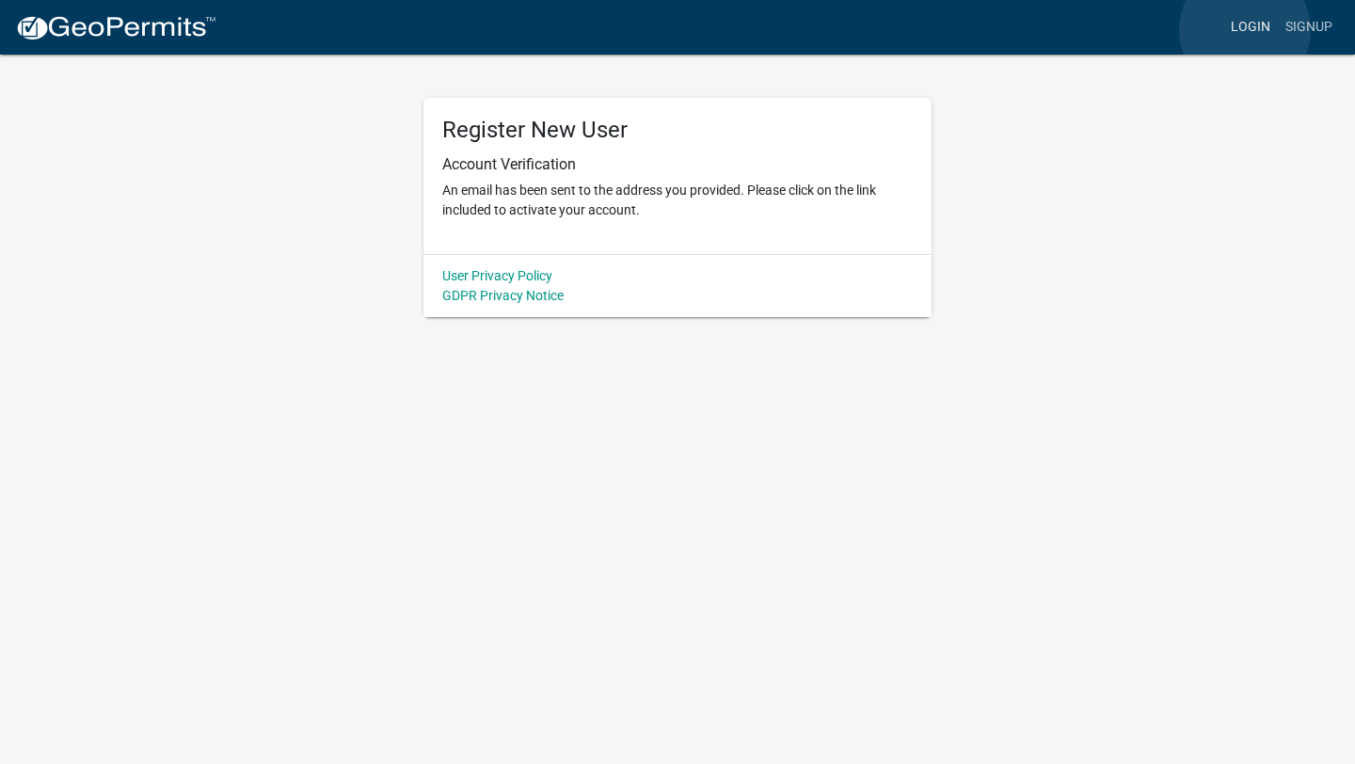
click at [1245, 30] on link "Login" at bounding box center [1250, 27] width 55 height 36
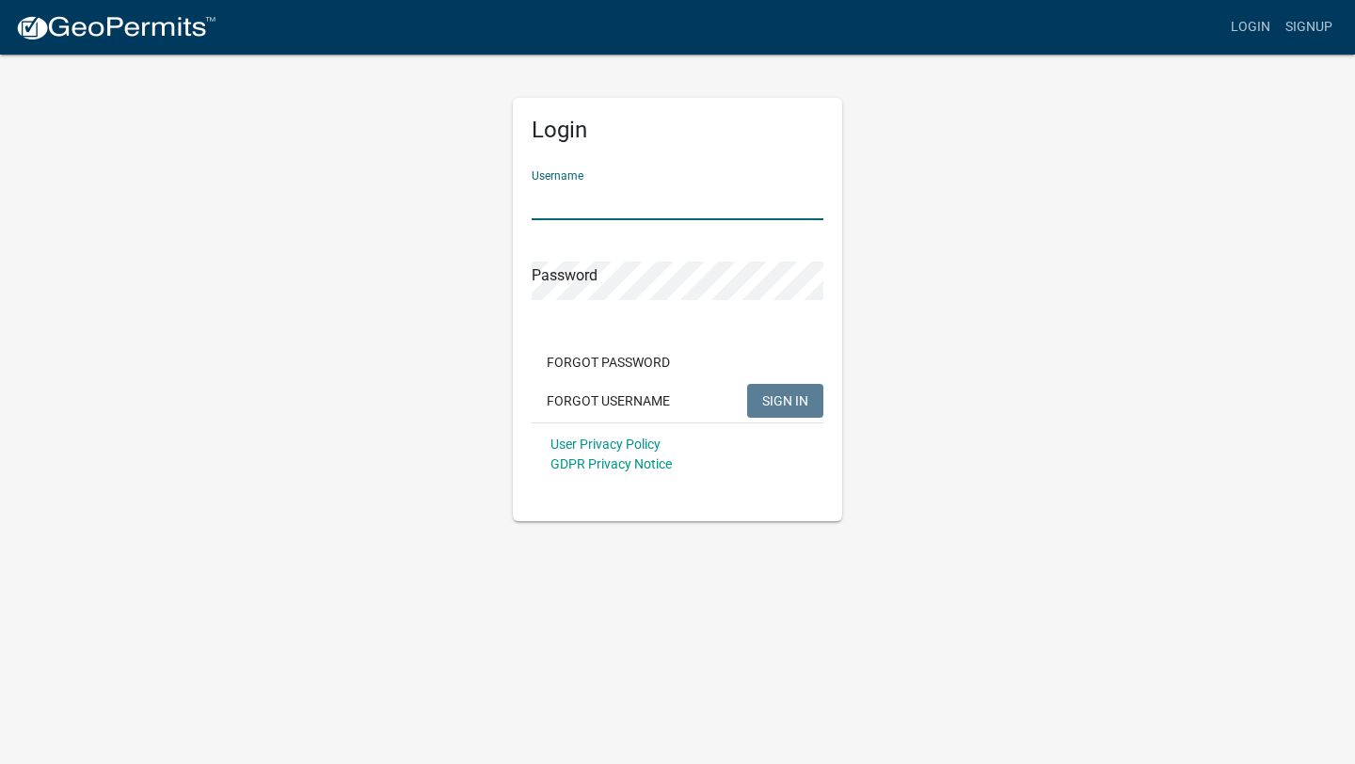
click at [718, 182] on input "Username" at bounding box center [678, 201] width 292 height 39
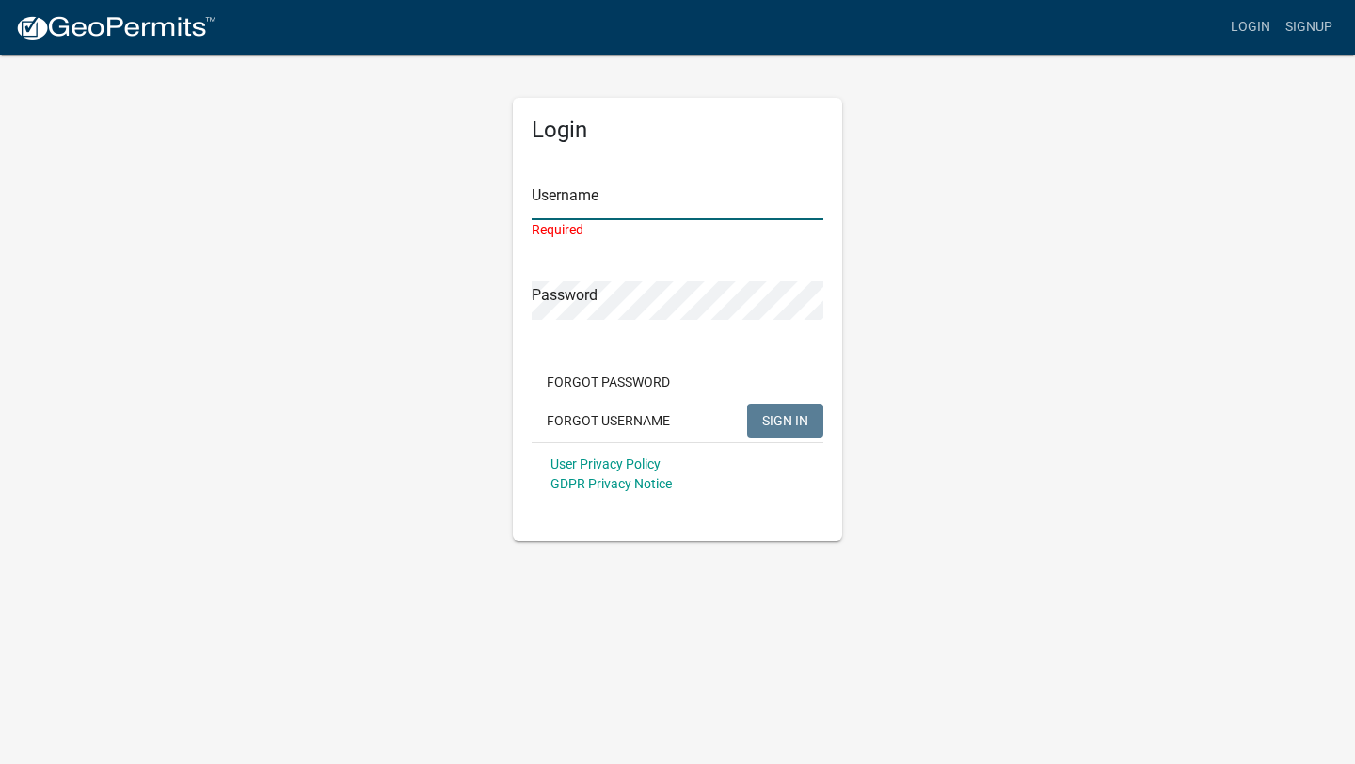
type input "scottfletcher502"
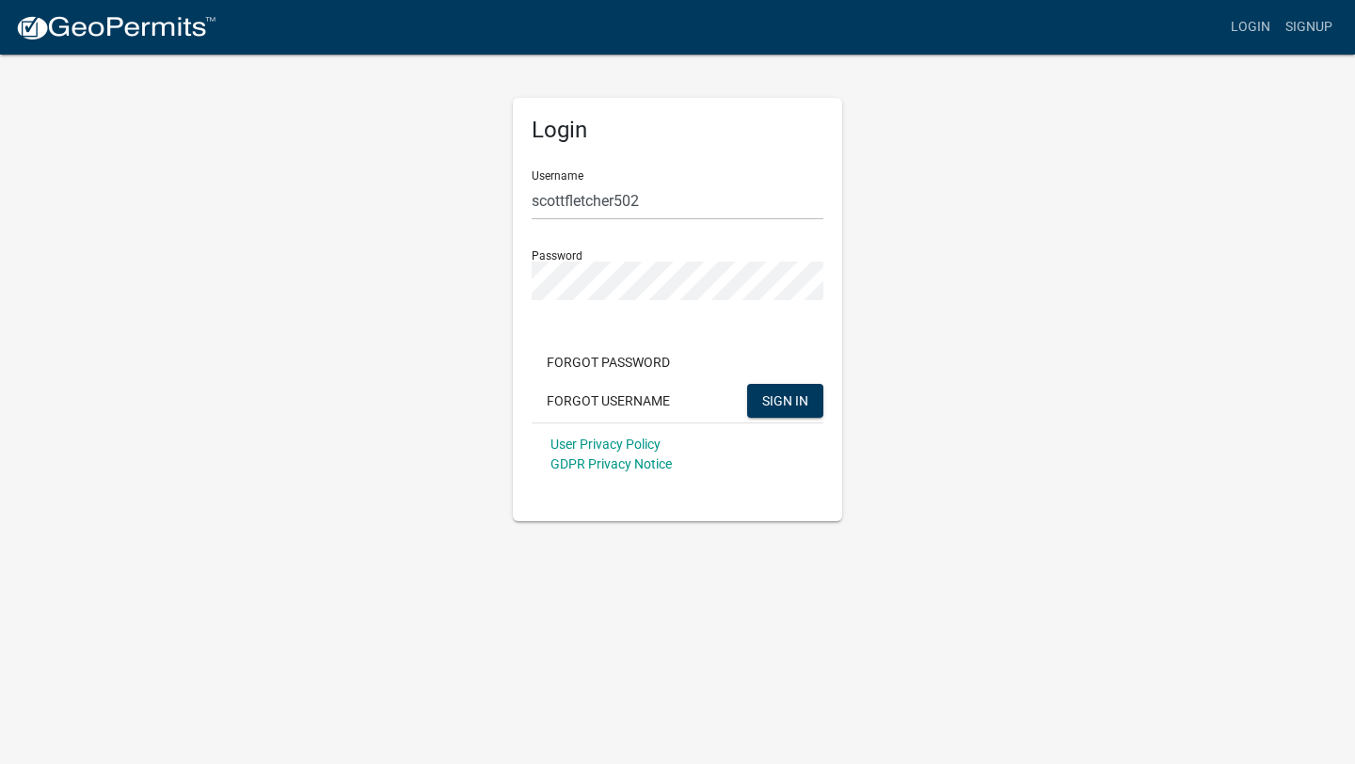
click at [786, 420] on div "Forgot Password Forgot Username SIGN IN" at bounding box center [678, 383] width 292 height 77
click at [786, 403] on span "SIGN IN" at bounding box center [785, 399] width 46 height 15
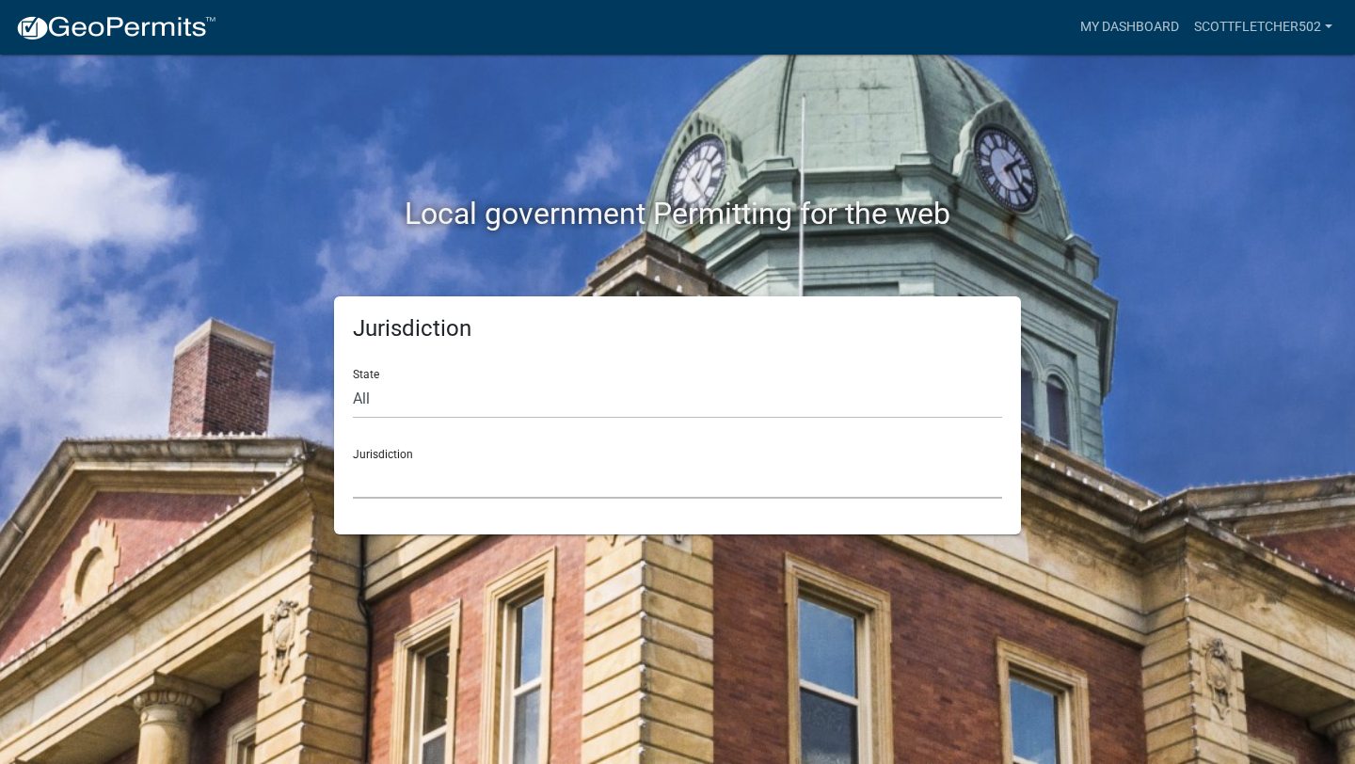
click at [503, 464] on select "Custer County, Colorado Carroll County, Georgia Cook County, Georgia Crawford C…" at bounding box center [677, 479] width 649 height 39
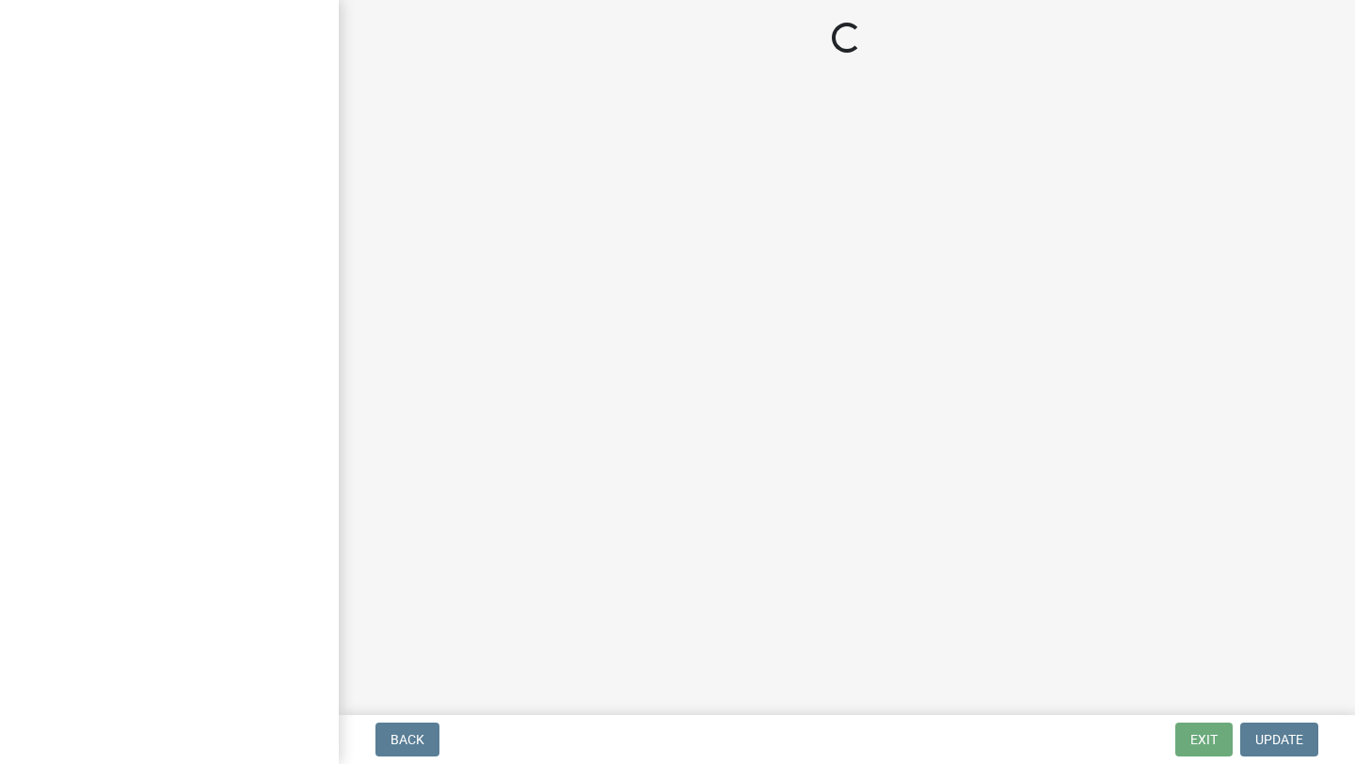
select select "KY"
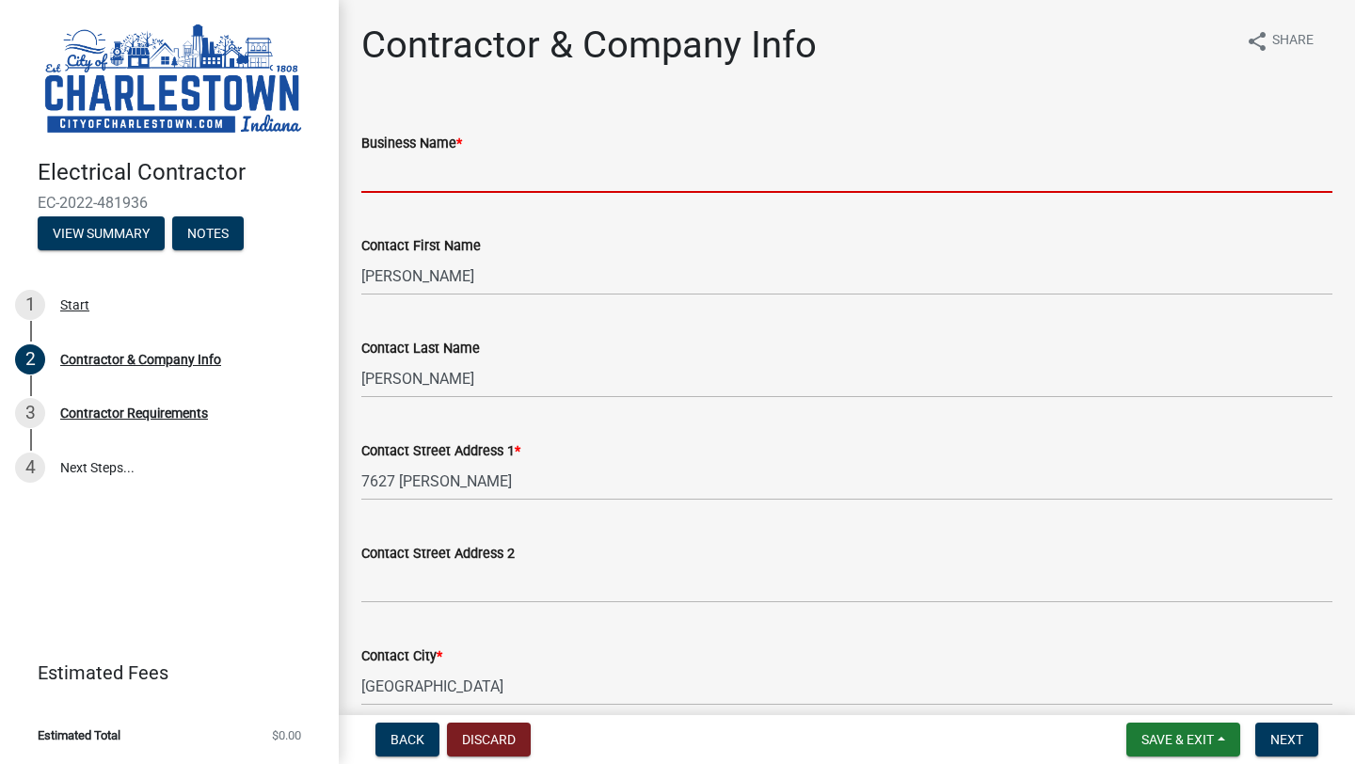
click at [496, 180] on input "Business Name *" at bounding box center [846, 173] width 971 height 39
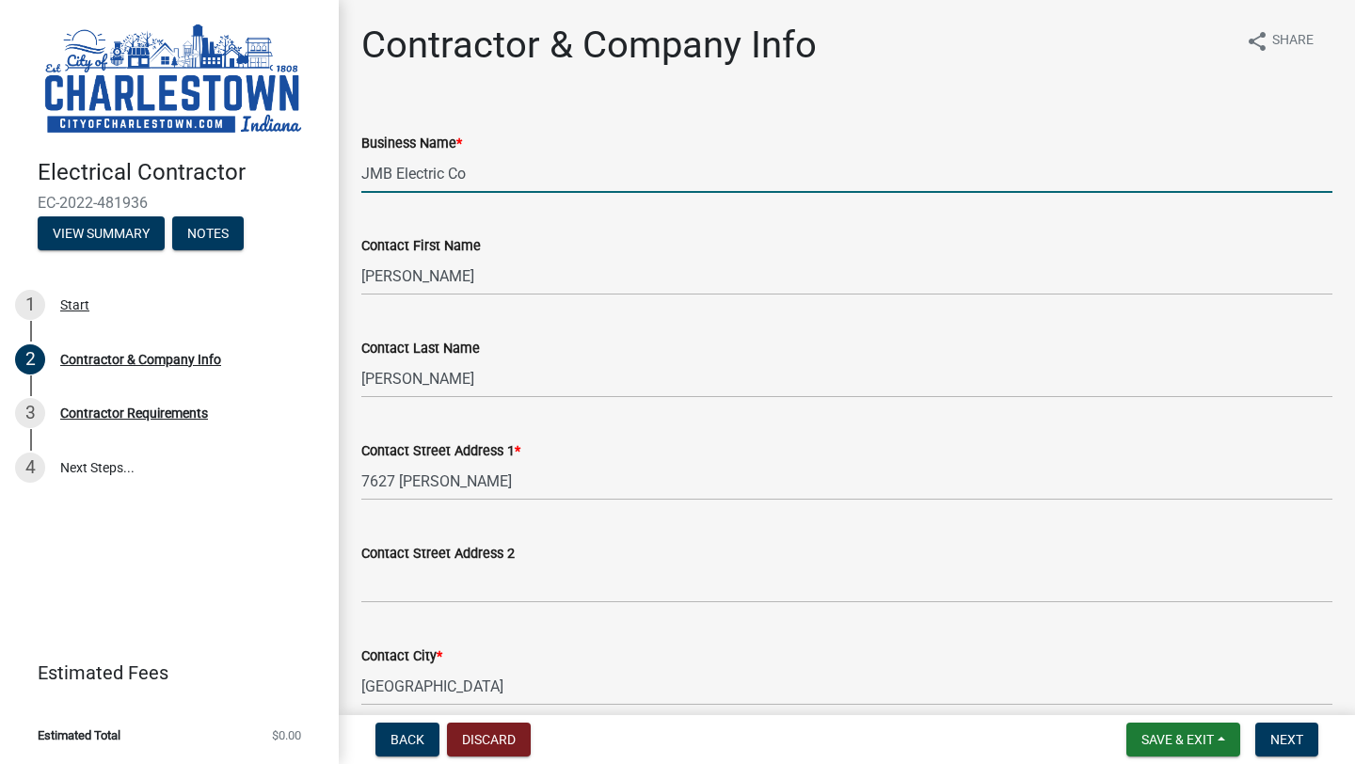
type input "JMB Electric Co"
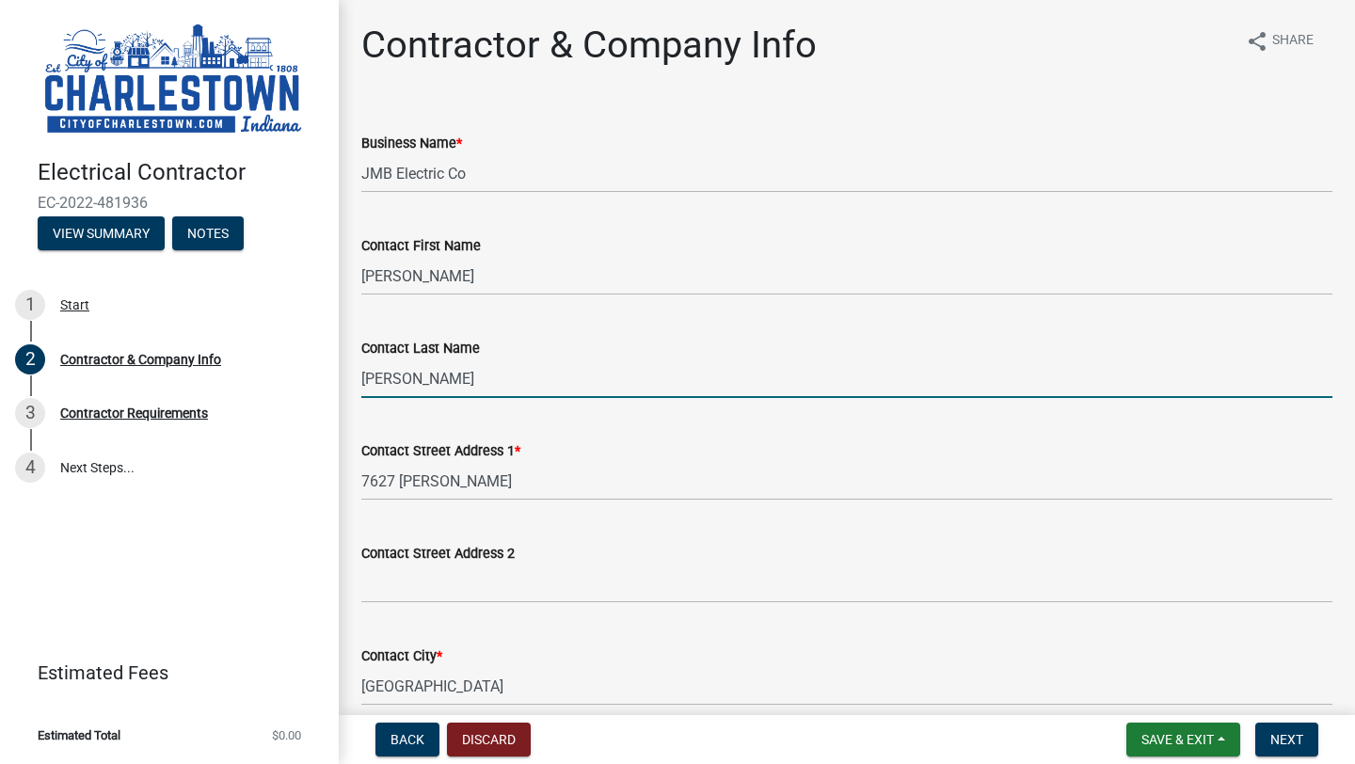
click at [417, 387] on input "[PERSON_NAME]" at bounding box center [846, 378] width 971 height 39
type input "S"
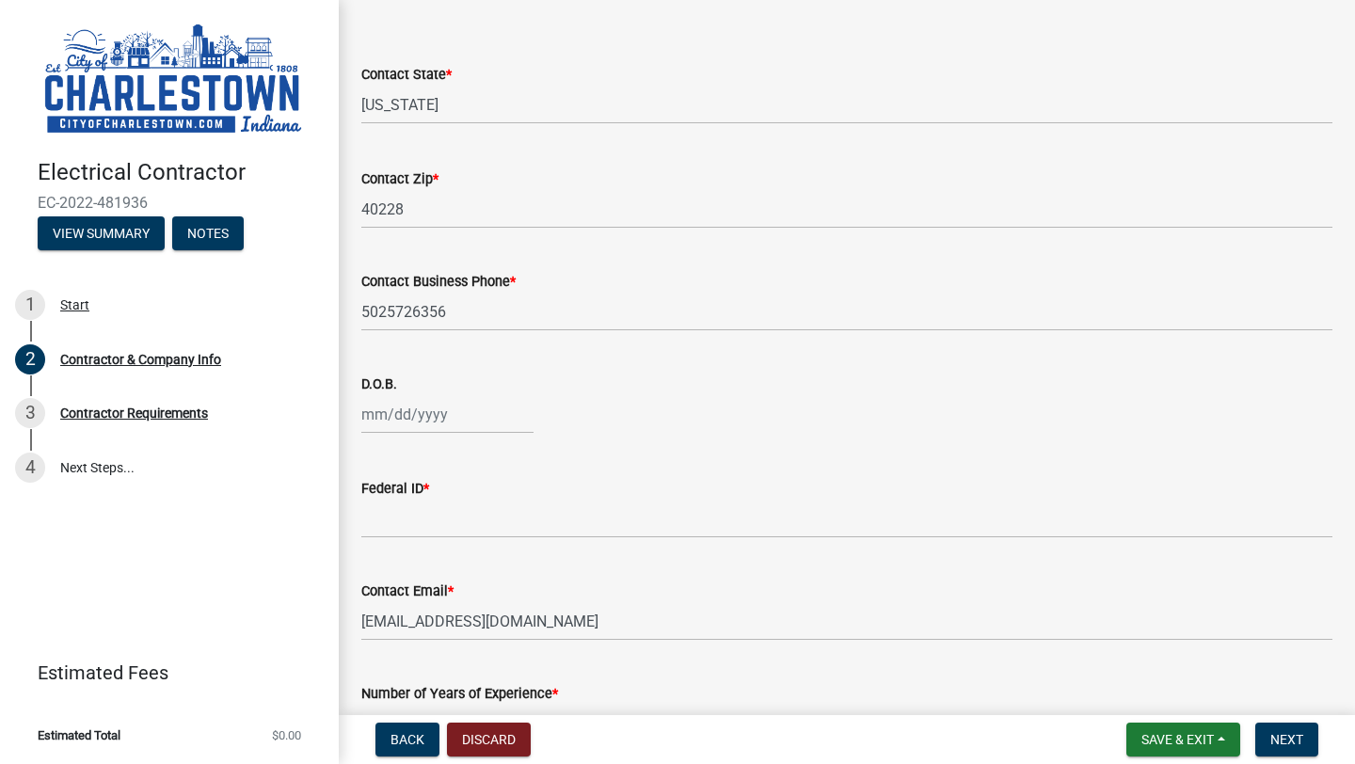
scroll to position [713, 0]
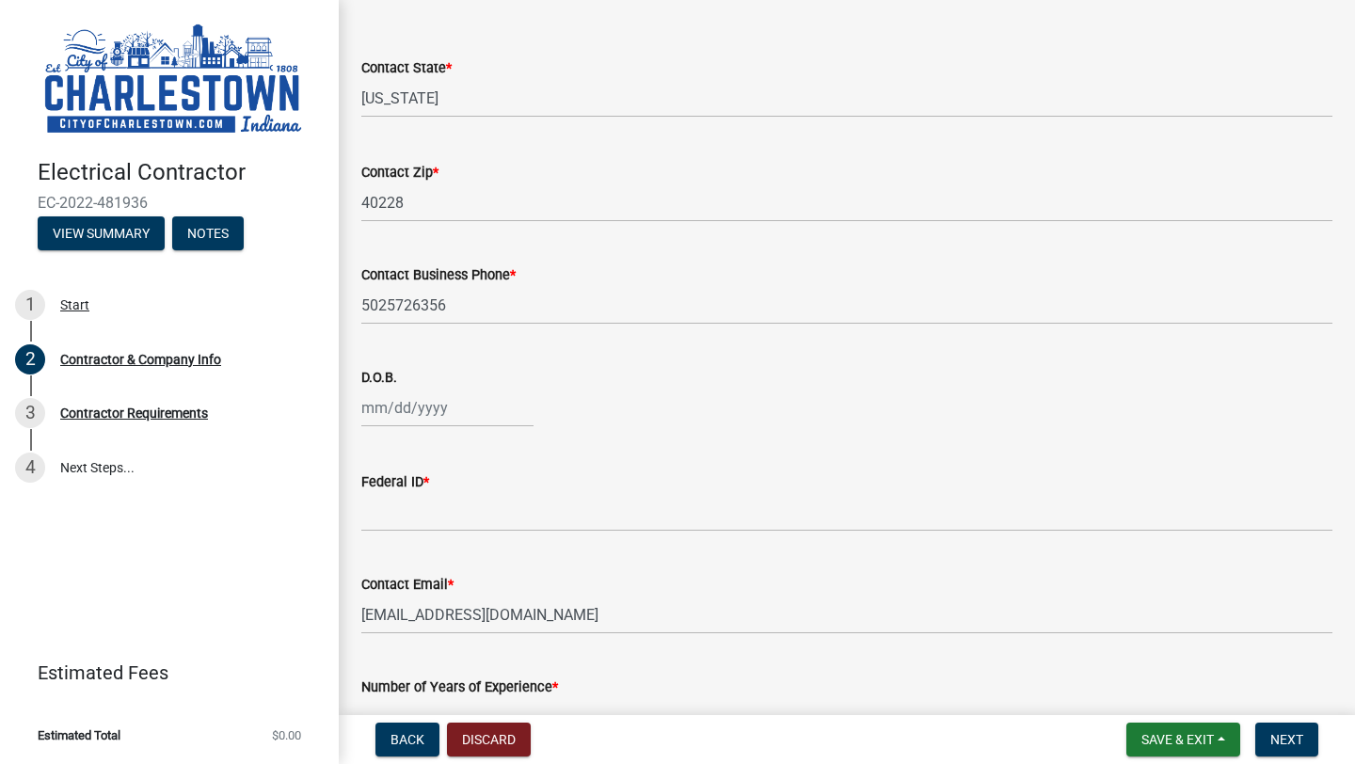
type input "[PERSON_NAME]"
click at [374, 406] on div at bounding box center [447, 408] width 172 height 39
select select "9"
select select "2025"
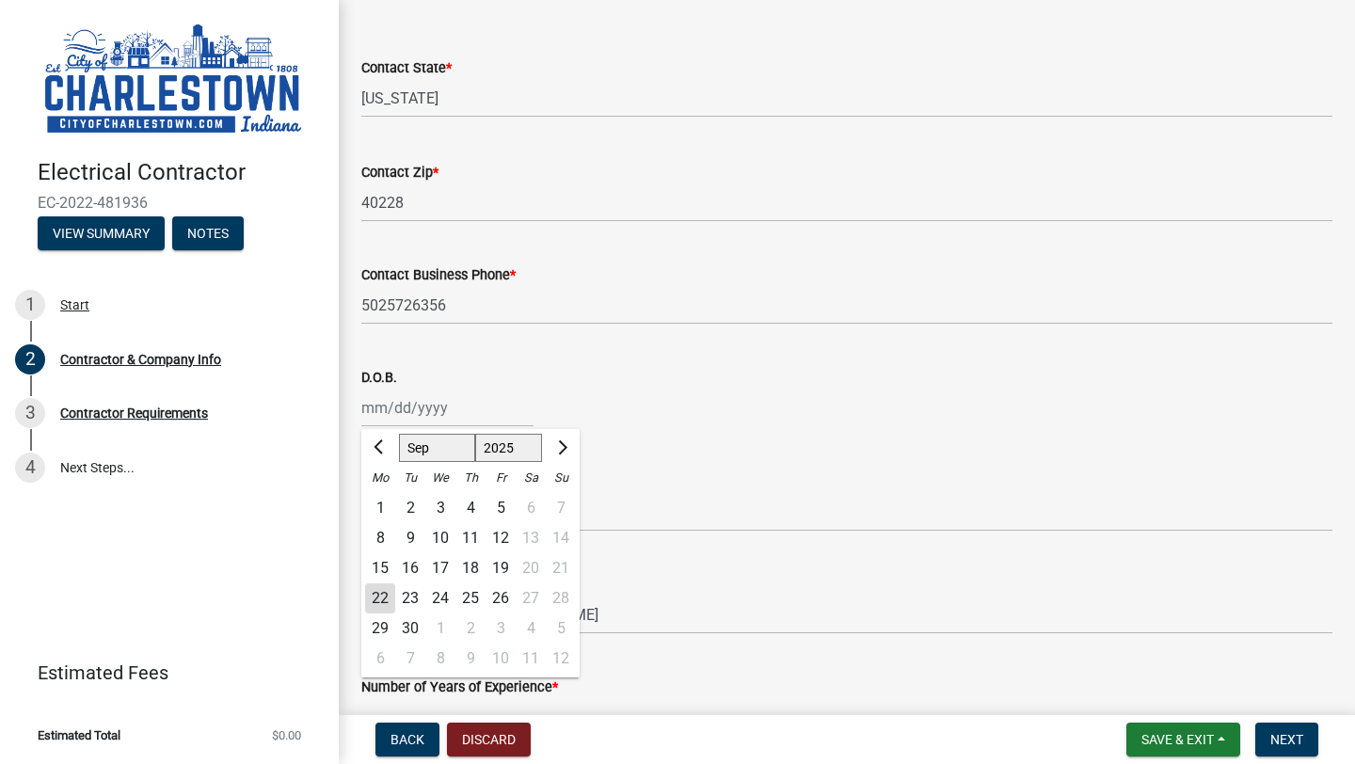
click at [425, 457] on select "Jan Feb Mar Apr May Jun [DATE] Aug Sep Oct Nov Dec" at bounding box center [437, 448] width 76 height 28
select select "1"
click at [516, 453] on select "1525 1526 1527 1528 1529 1530 1531 1532 1533 1534 1535 1536 1537 1538 1539 1540…" at bounding box center [509, 448] width 68 height 28
select select "1976"
click at [414, 561] on div "13" at bounding box center [410, 568] width 30 height 30
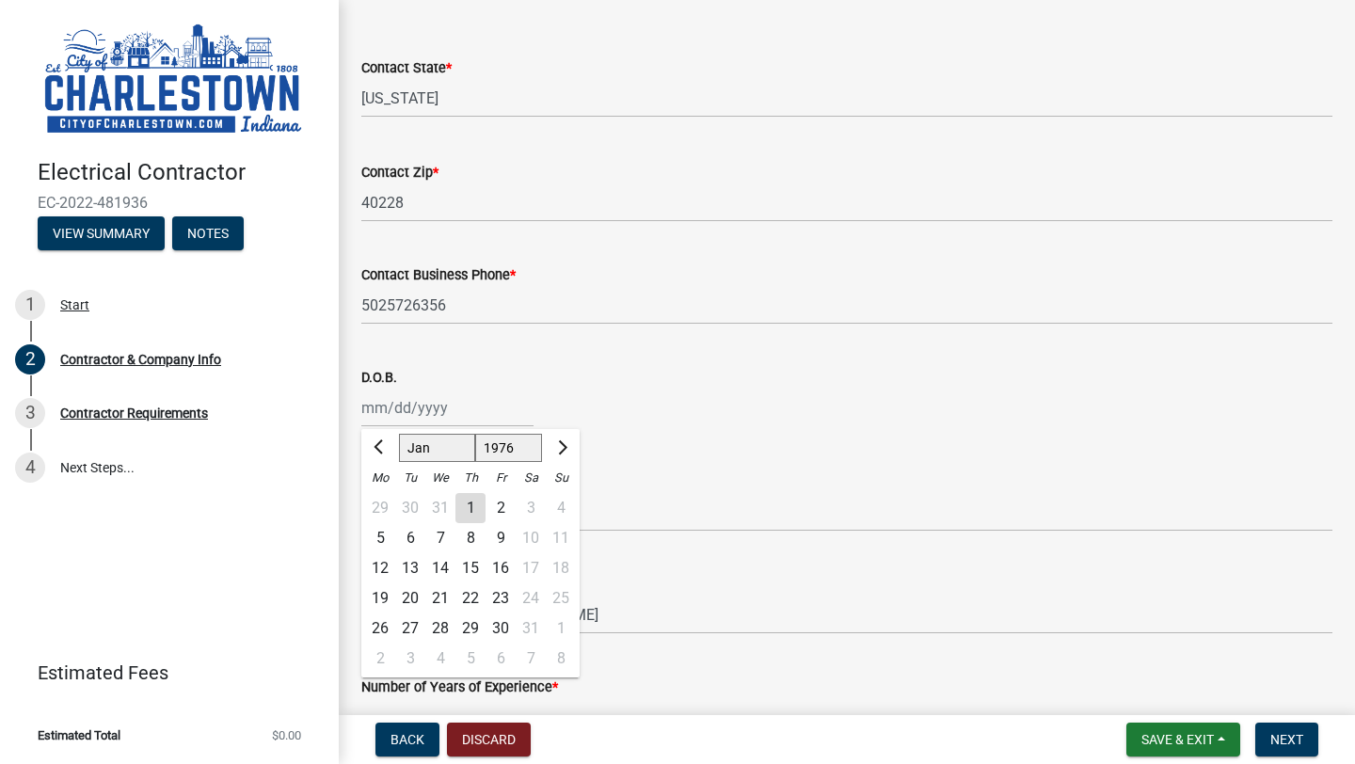
type input "[DATE]"
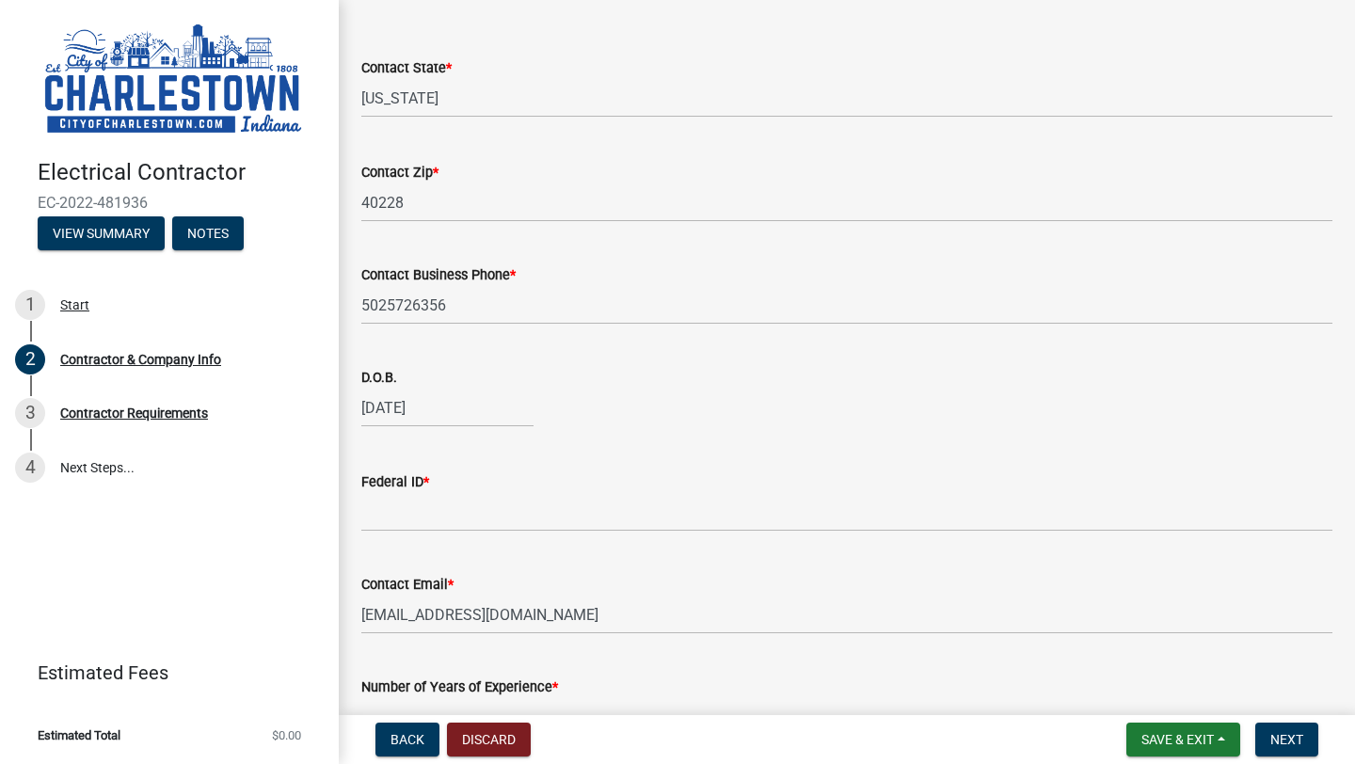
scroll to position [831, 0]
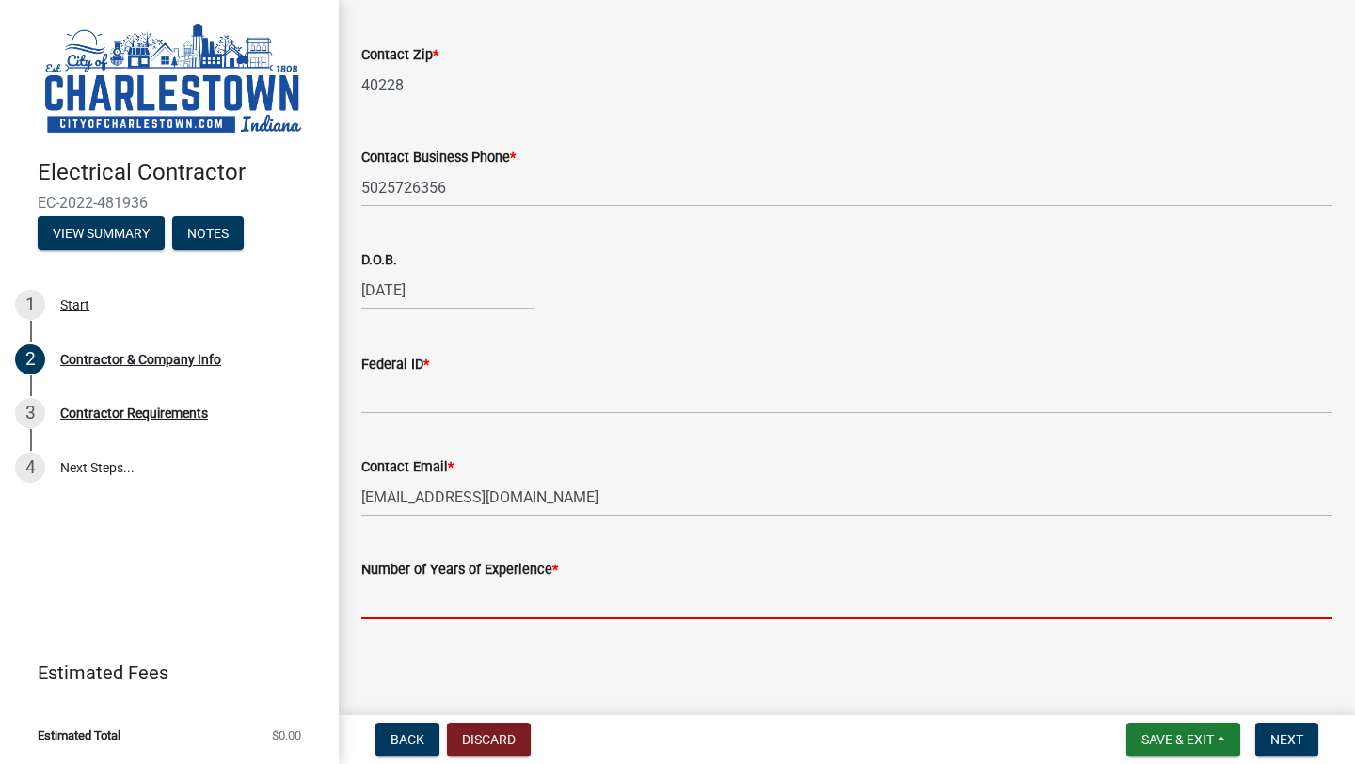
click at [403, 598] on input "Number of Years of Experience *" at bounding box center [846, 599] width 971 height 39
type input "30"
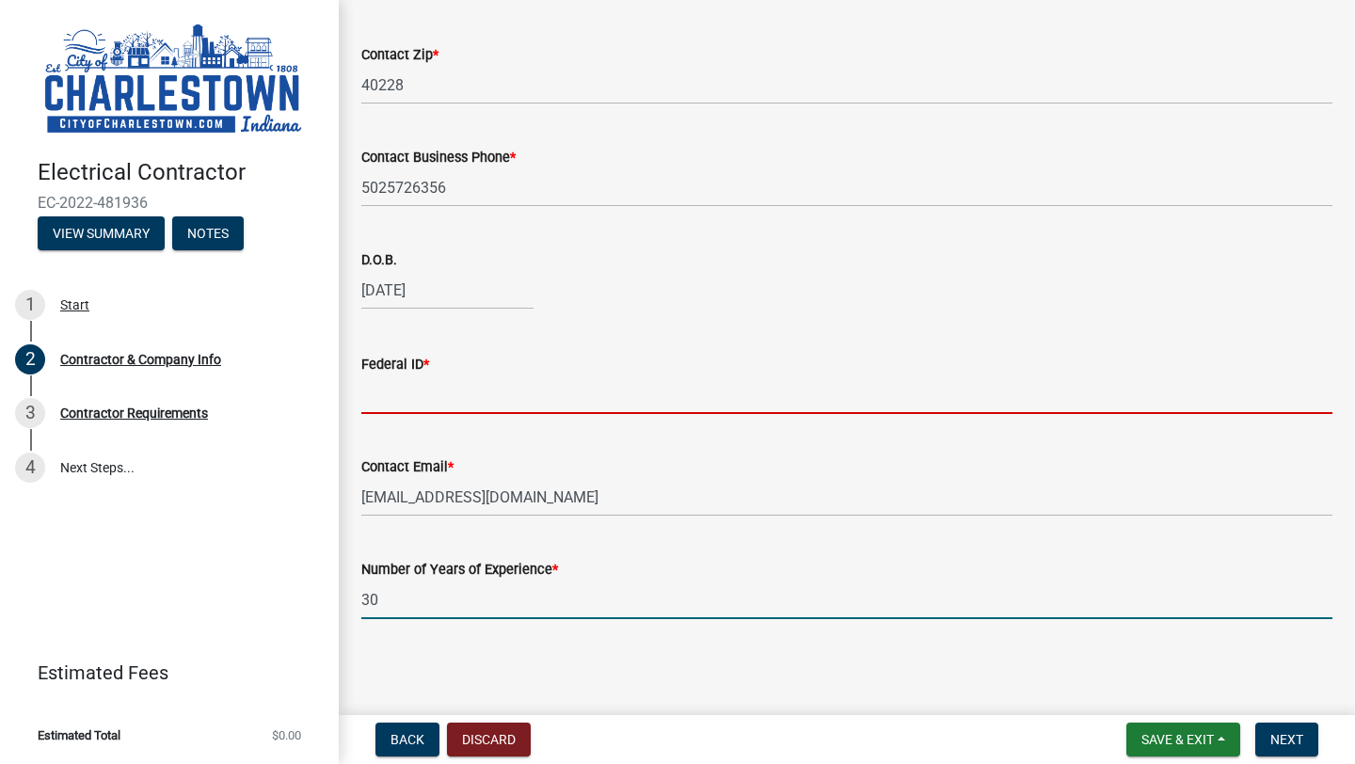
click at [421, 402] on input "Federal ID *" at bounding box center [846, 394] width 971 height 39
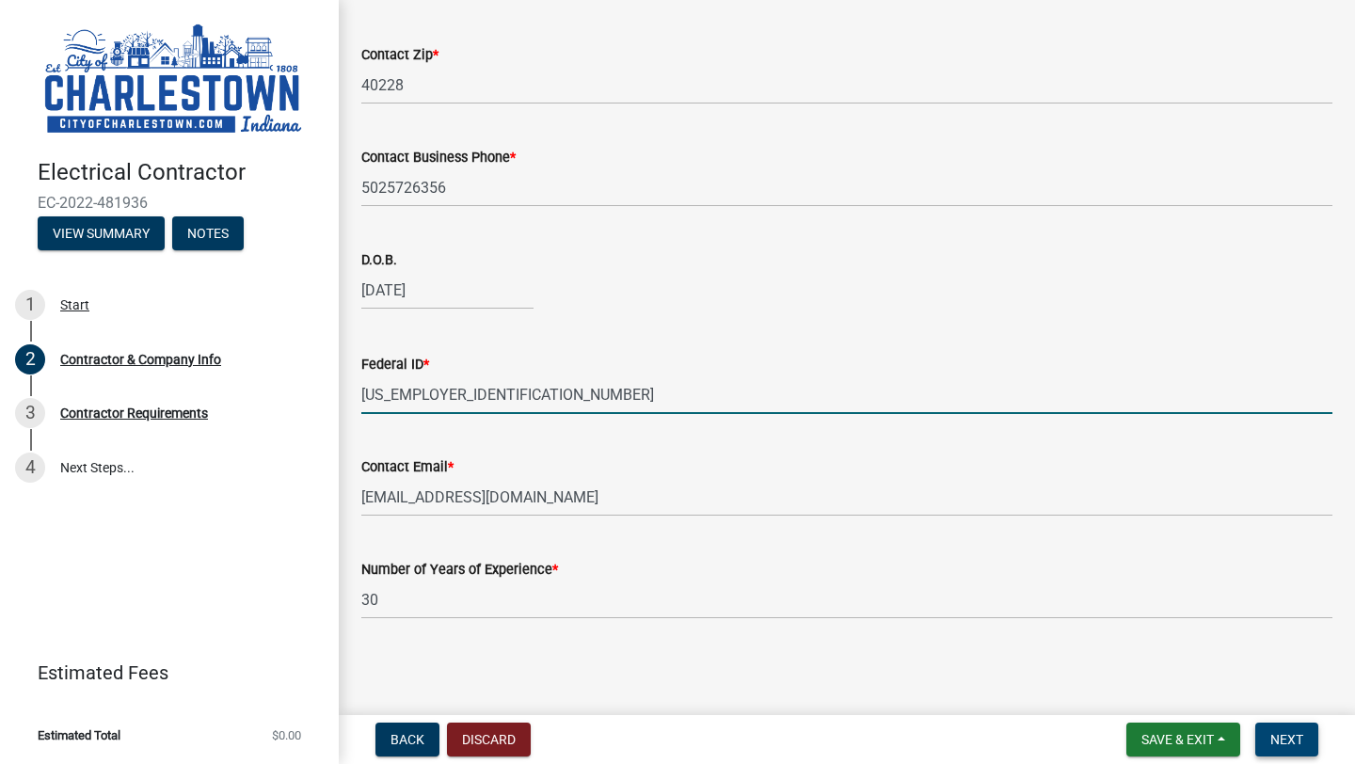
type input "[US_EMPLOYER_IDENTIFICATION_NUMBER]"
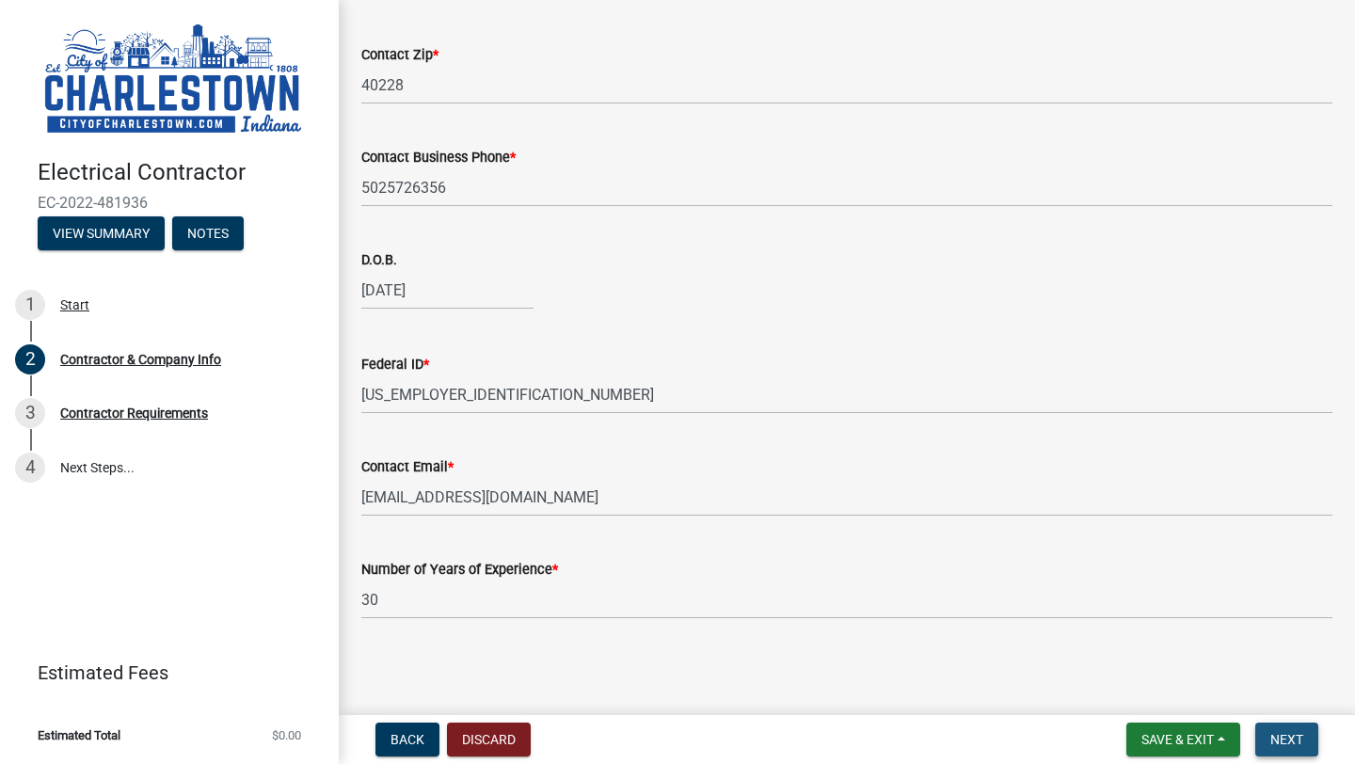
click at [1299, 743] on span "Next" at bounding box center [1286, 739] width 33 height 15
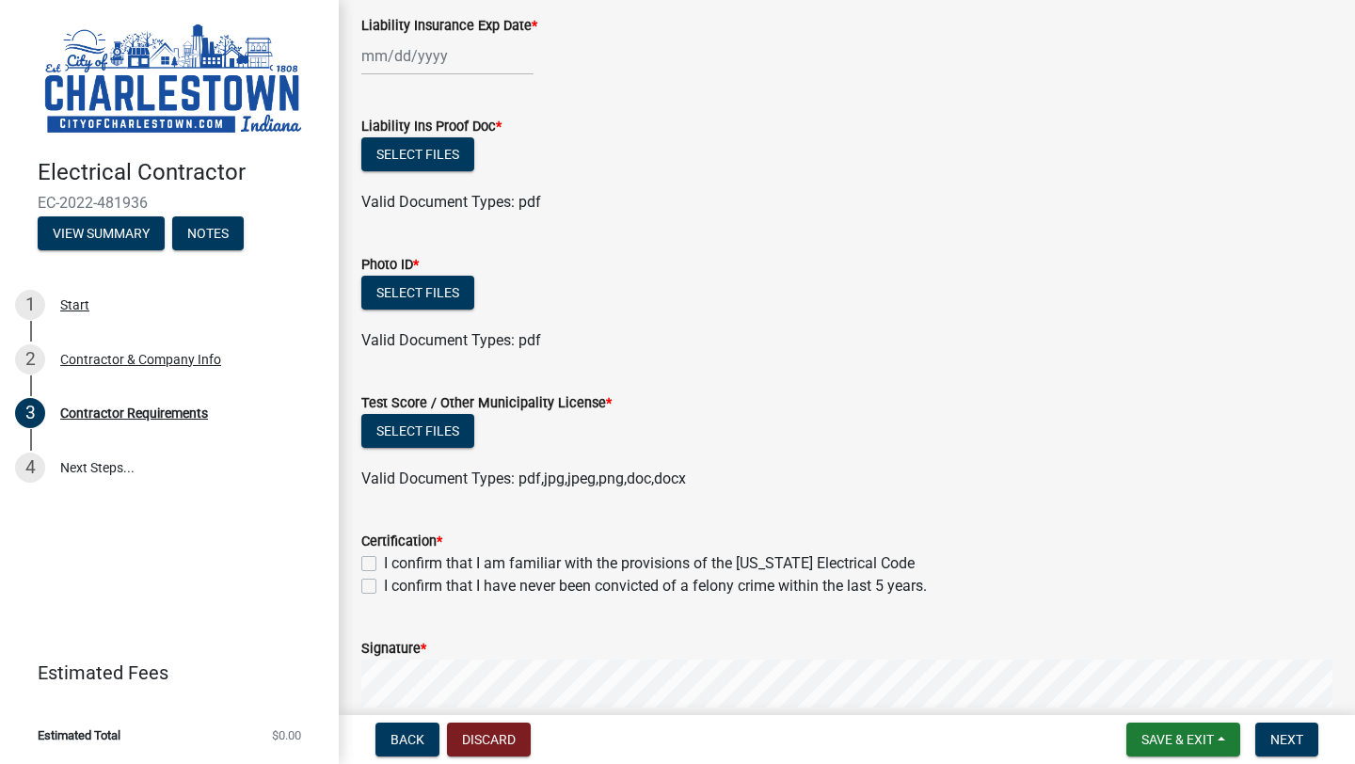
scroll to position [123, 0]
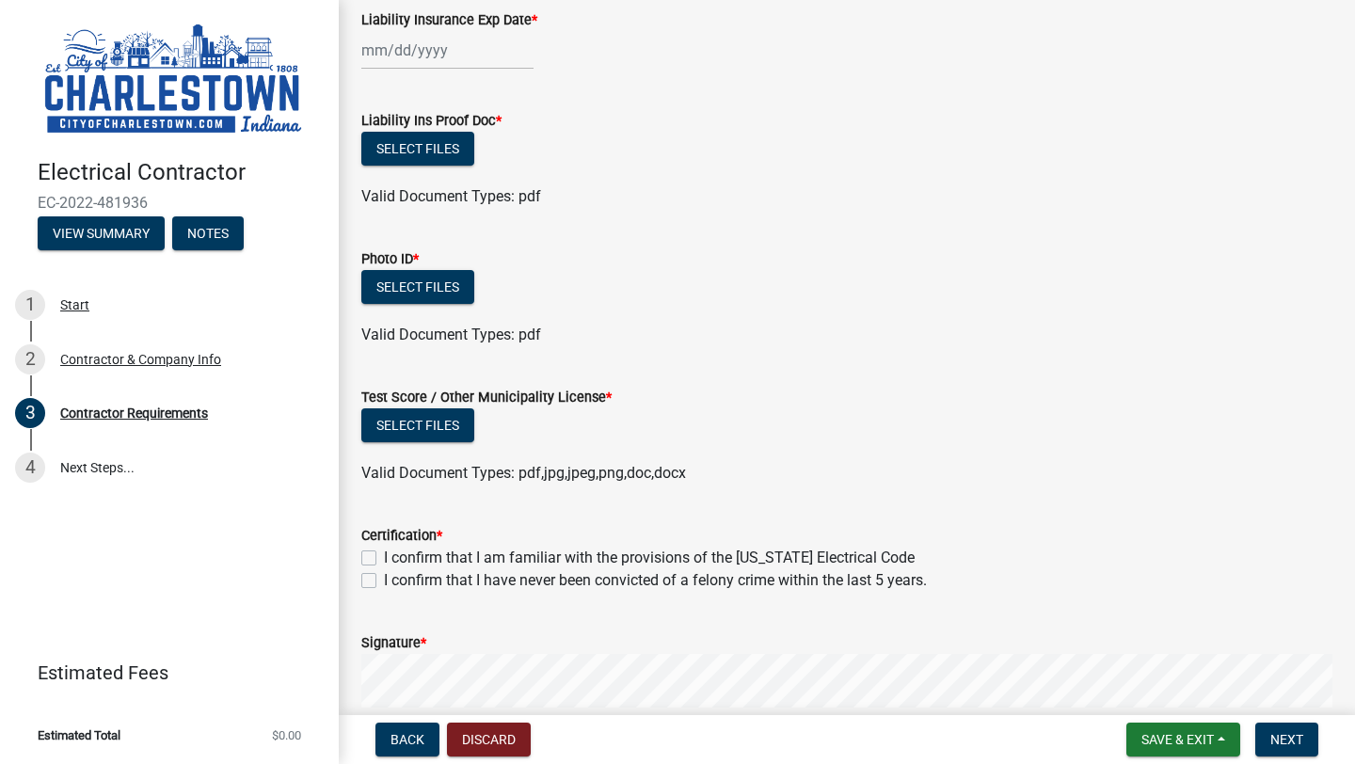
click at [384, 554] on label "I confirm that I am familiar with the provisions of the [US_STATE] Electrical C…" at bounding box center [649, 558] width 531 height 23
click at [384, 554] on input "I confirm that I am familiar with the provisions of the [US_STATE] Electrical C…" at bounding box center [390, 553] width 12 height 12
checkbox input "true"
click at [384, 585] on label "I confirm that I have never been convicted of a felony crime within the last 5 …" at bounding box center [655, 580] width 543 height 23
click at [384, 581] on input "I confirm that I have never been convicted of a felony crime within the last 5 …" at bounding box center [390, 575] width 12 height 12
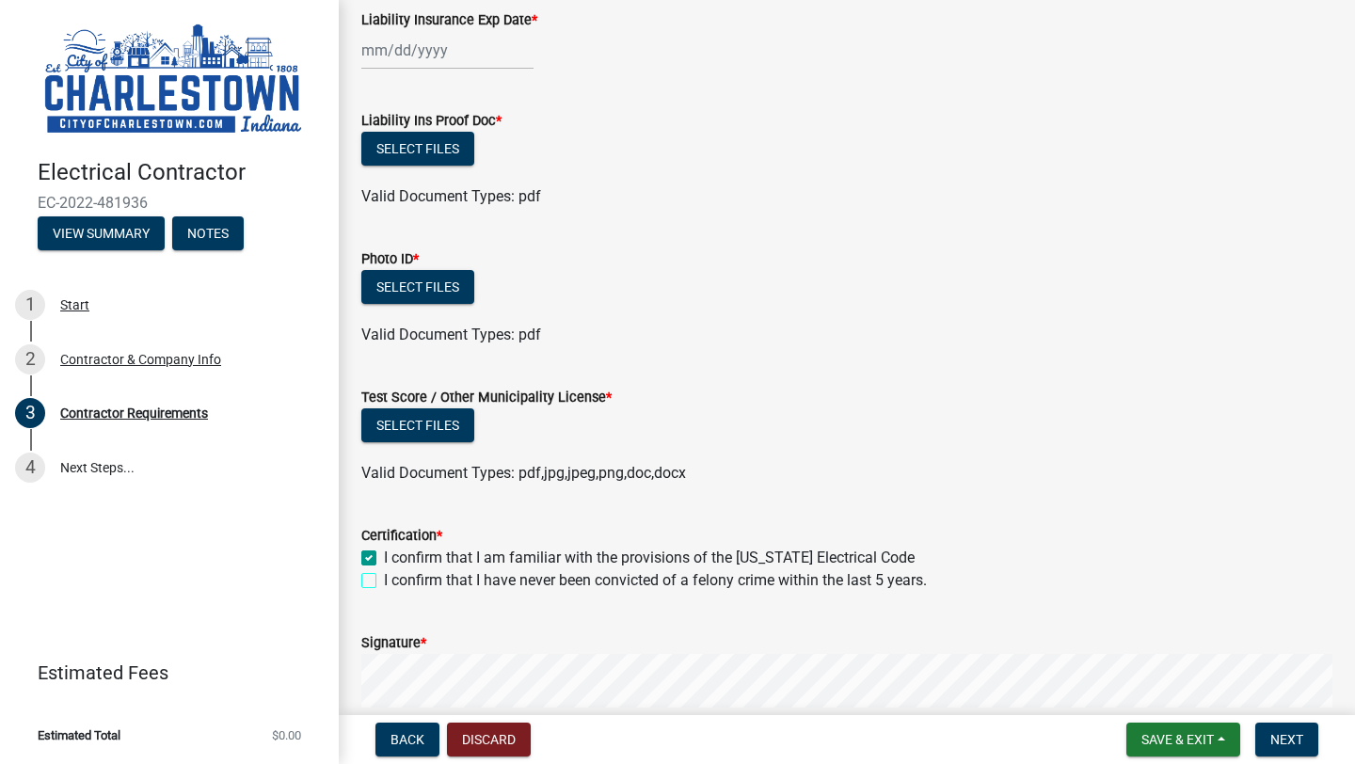
checkbox input "true"
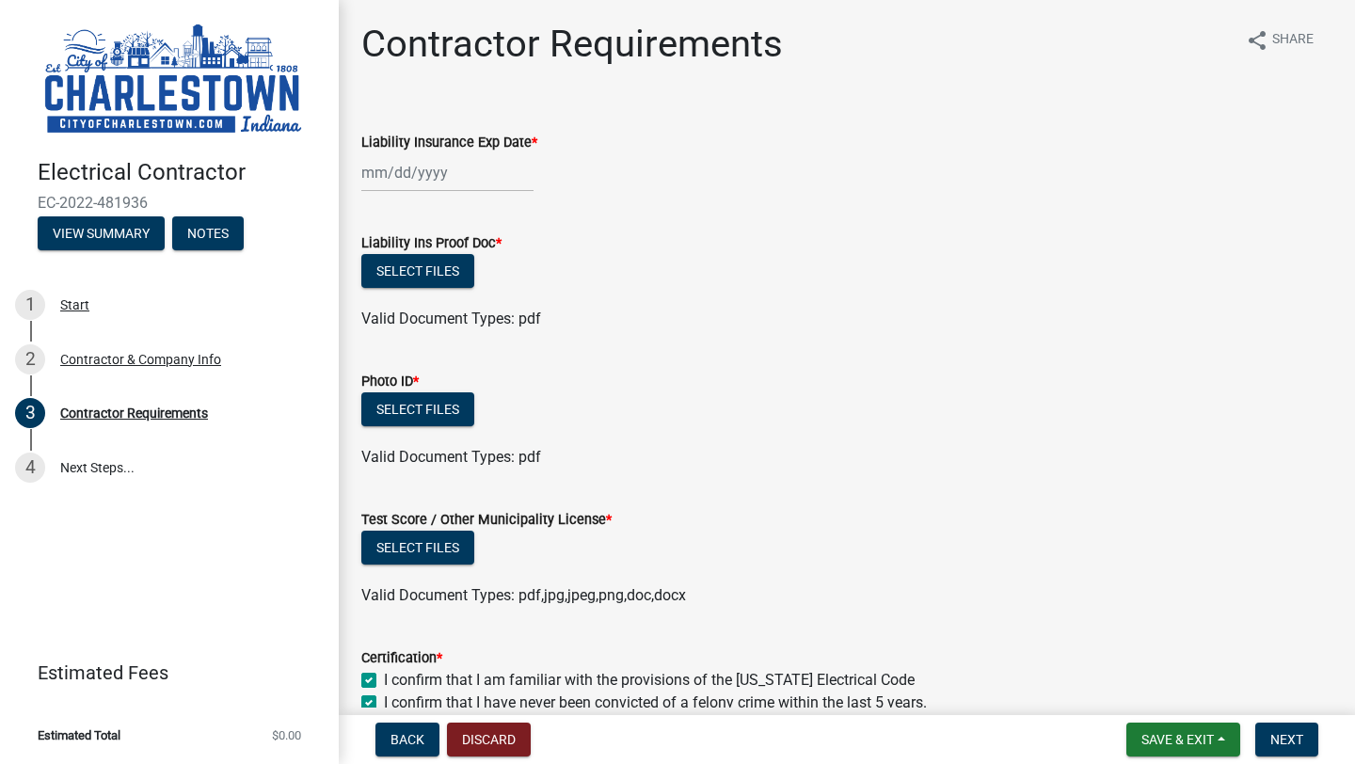
scroll to position [0, 0]
